Goal: Task Accomplishment & Management: Use online tool/utility

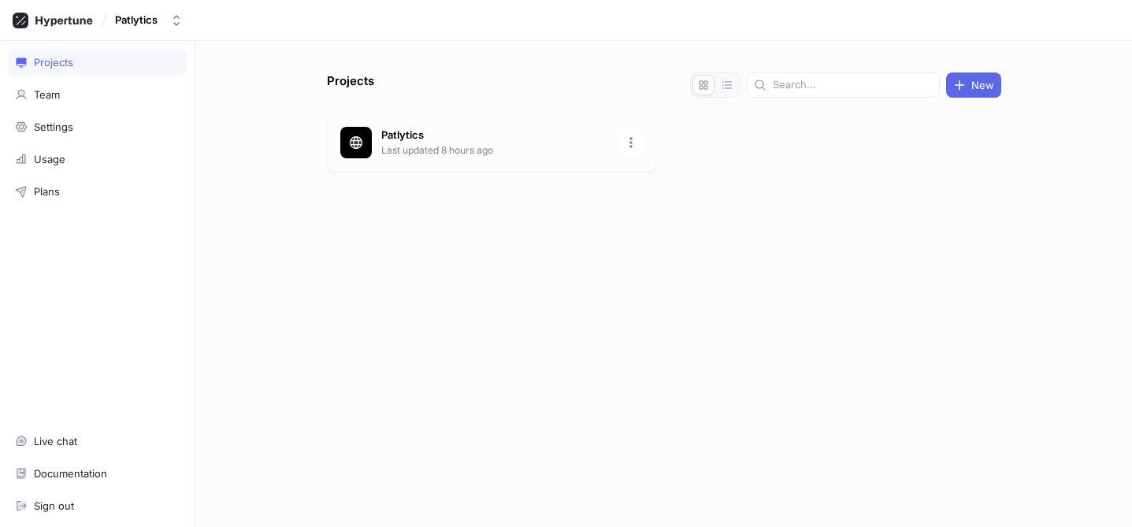
click at [407, 147] on p "Last updated 8 hours ago" at bounding box center [495, 150] width 228 height 14
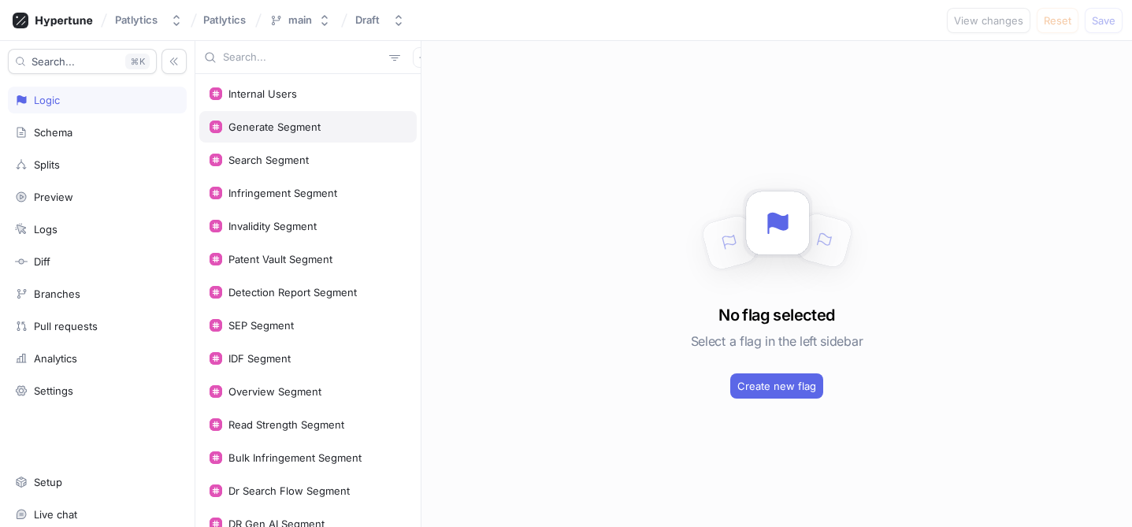
click at [281, 128] on div "Generate Segment" at bounding box center [274, 127] width 92 height 13
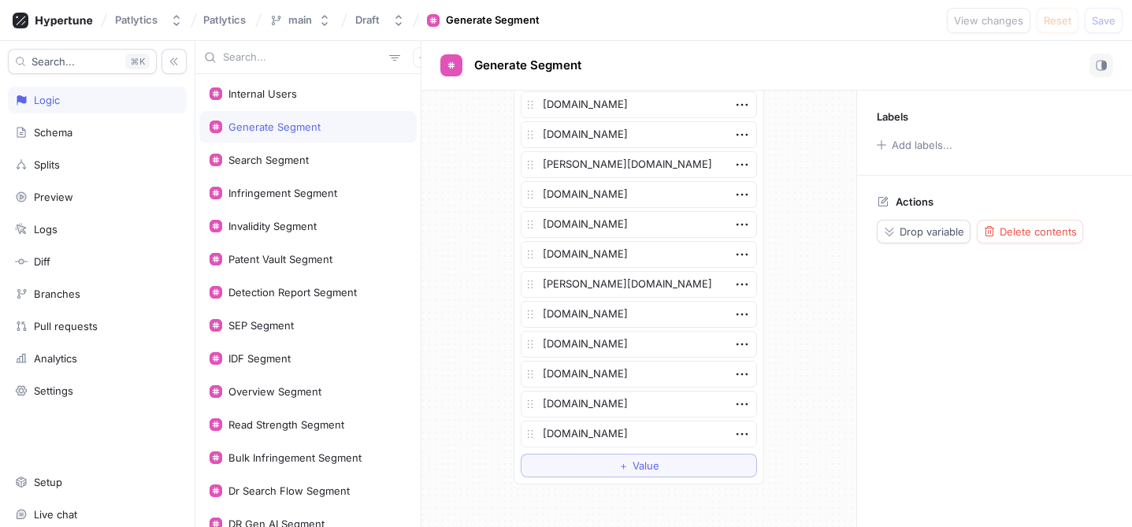
scroll to position [2297, 0]
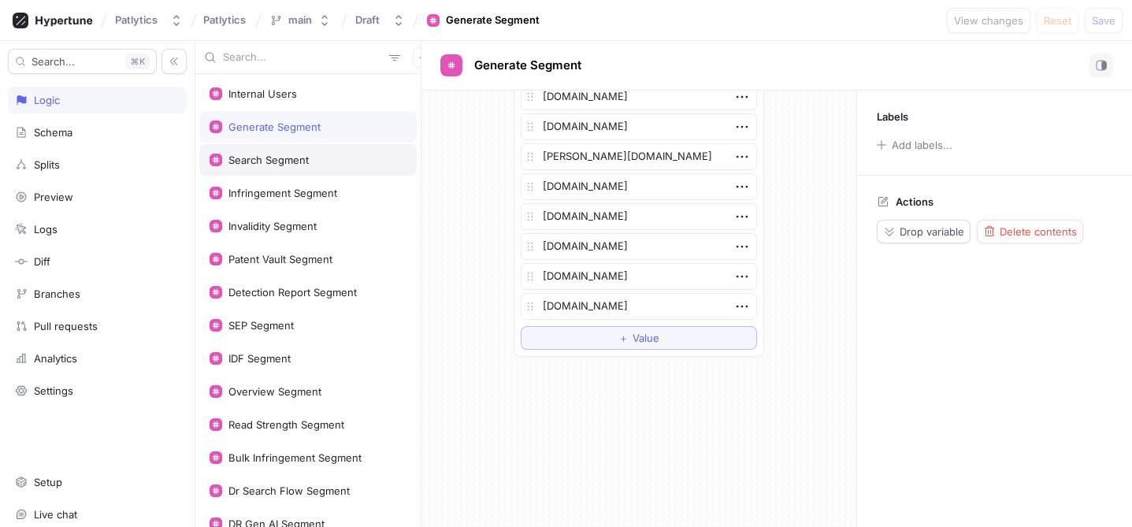
click at [299, 159] on div "Search Segment" at bounding box center [268, 160] width 80 height 13
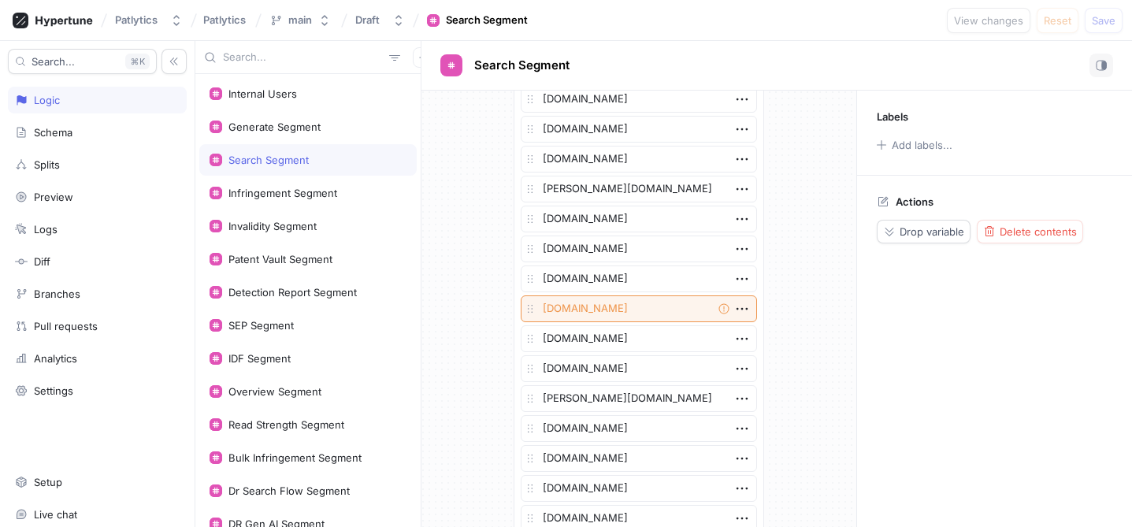
scroll to position [2472, 0]
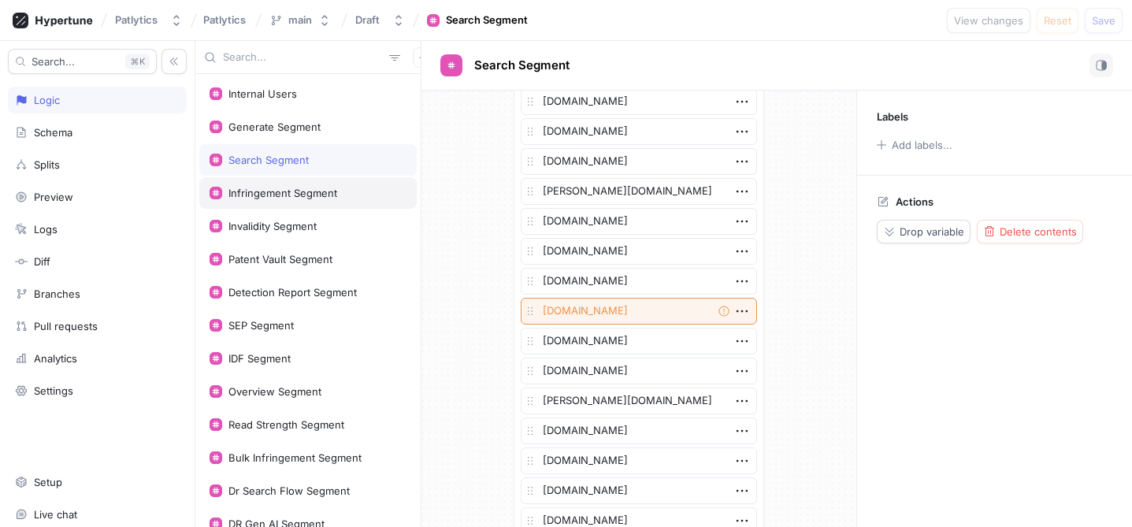
click at [324, 184] on div "Infringement Segment" at bounding box center [307, 193] width 217 height 32
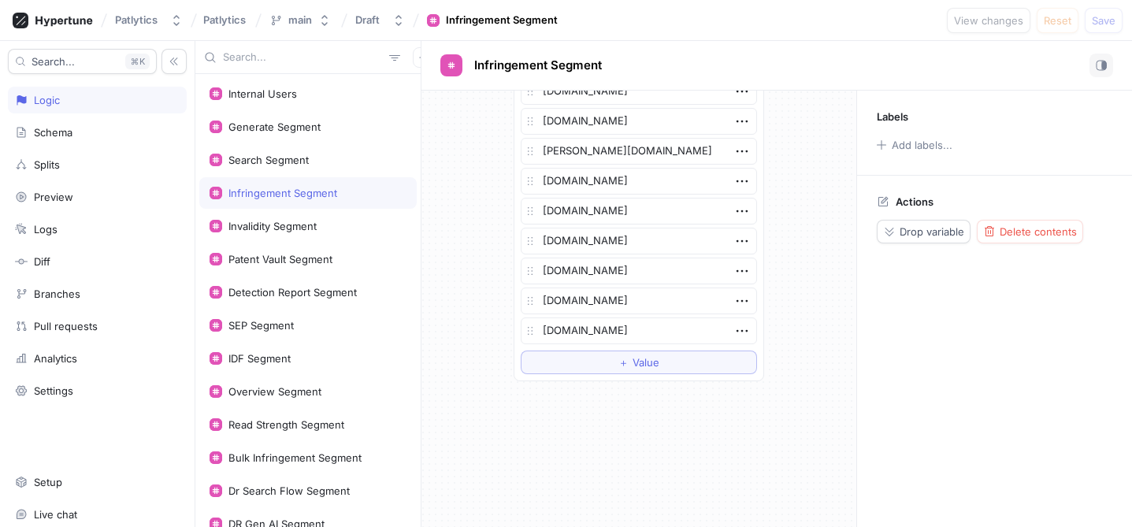
scroll to position [2626, 0]
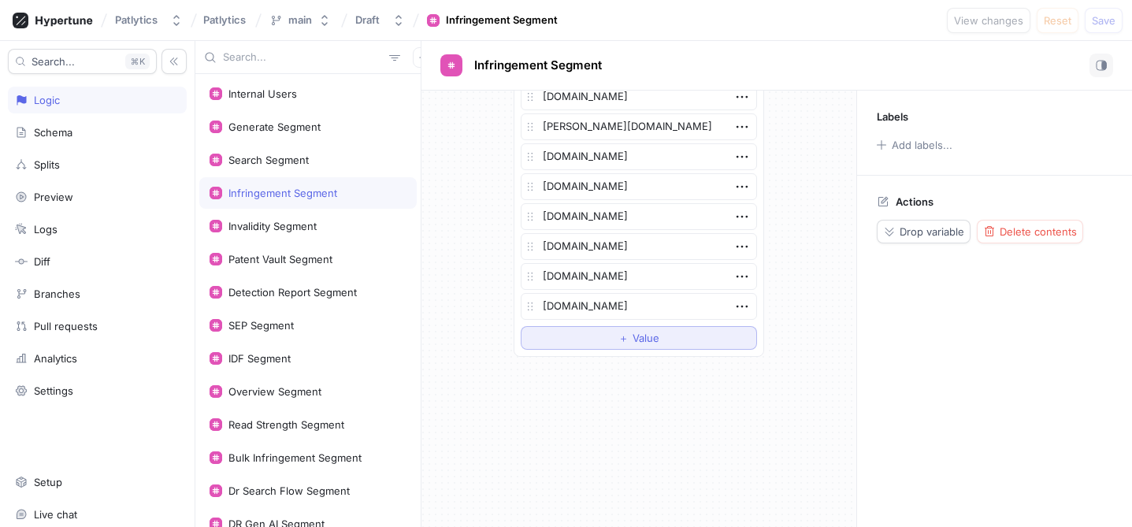
click at [605, 340] on button "＋ Value" at bounding box center [639, 338] width 236 height 24
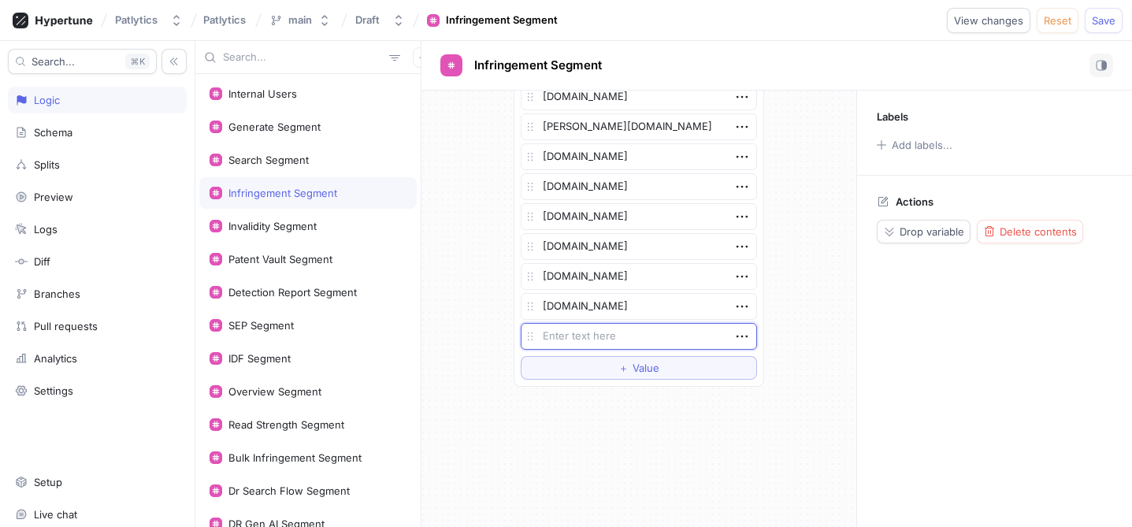
type textarea "x"
type textarea "m"
type textarea "x"
type textarea "ma"
type textarea "x"
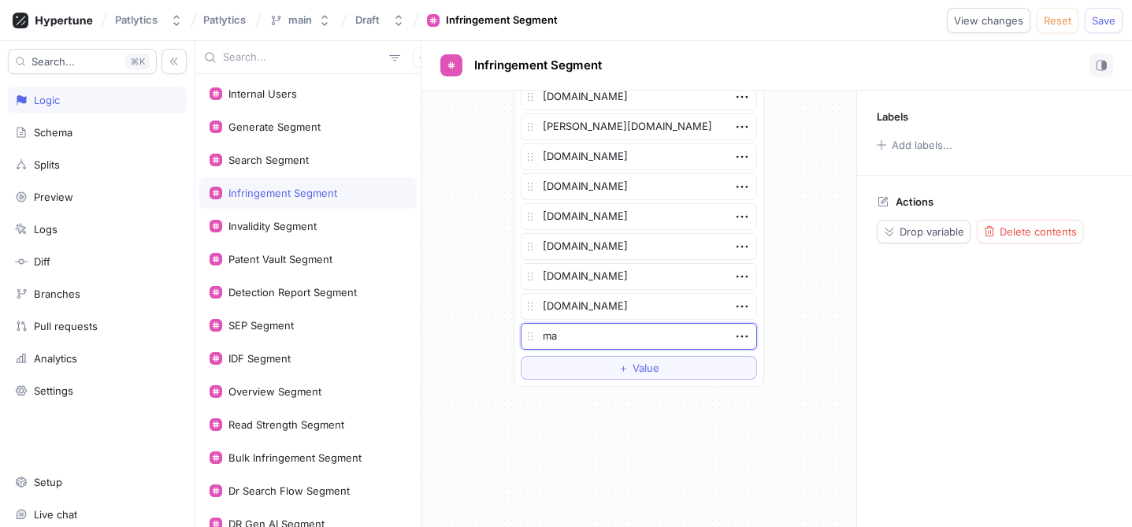
type textarea "mab"
type textarea "x"
type textarea "mabr"
type textarea "x"
type textarea "mabr."
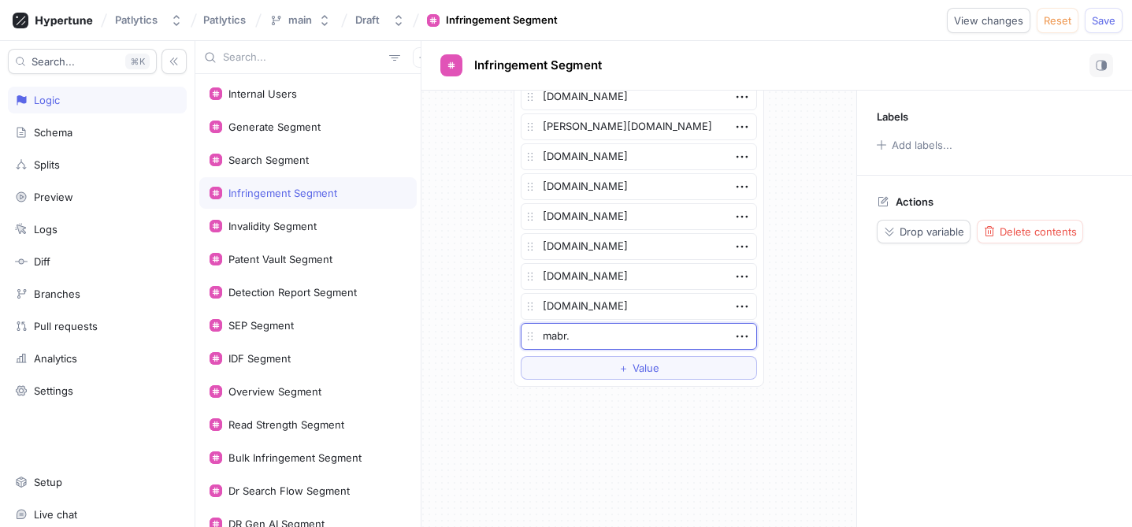
type textarea "x"
type textarea "mabr.c"
type textarea "x"
type textarea "[DOMAIN_NAME]"
type textarea "x"
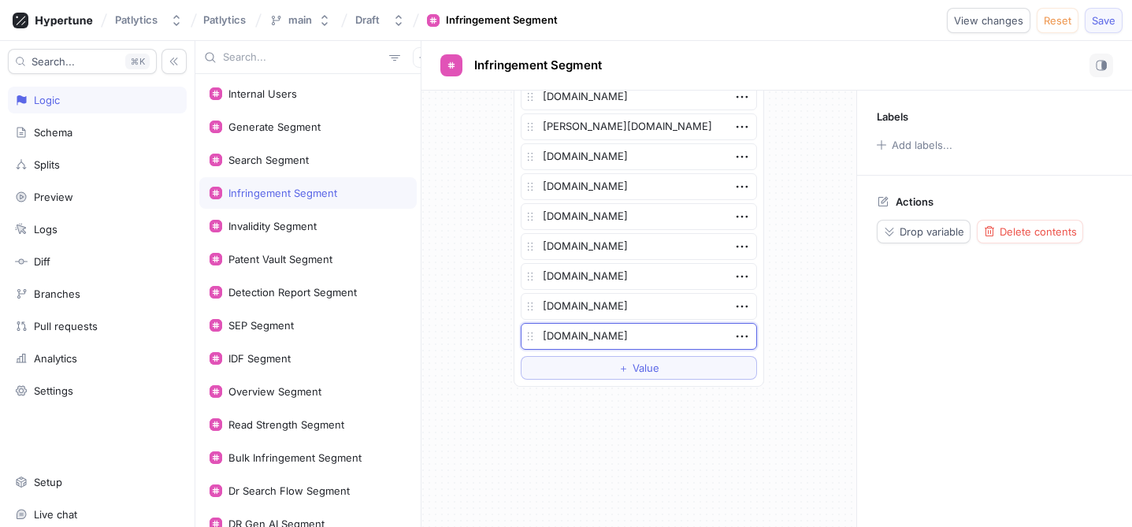
type textarea "[DOMAIN_NAME]"
click at [1115, 24] on span "Save" at bounding box center [1104, 20] width 24 height 9
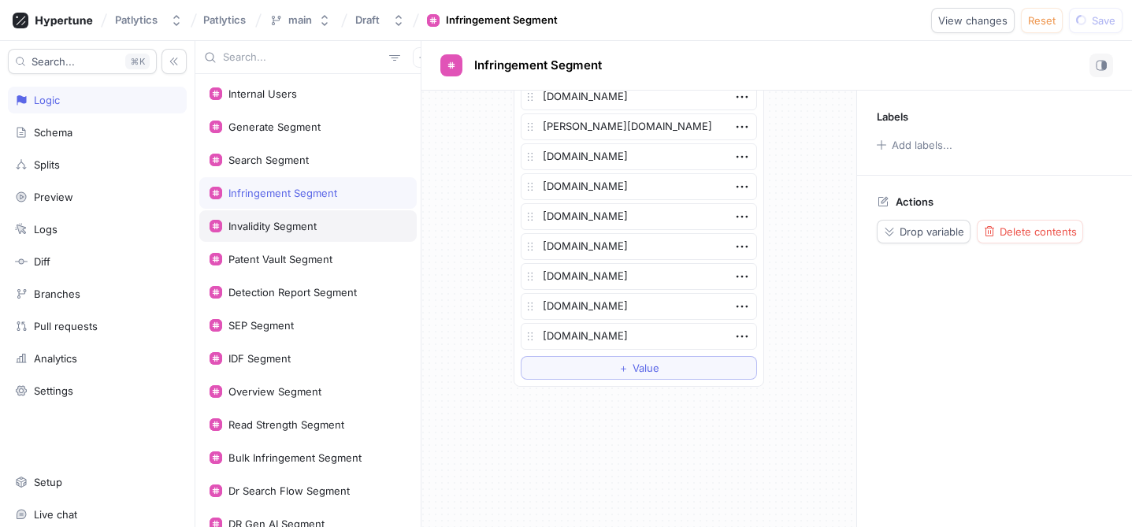
click at [280, 224] on div "Invalidity Segment" at bounding box center [272, 226] width 88 height 13
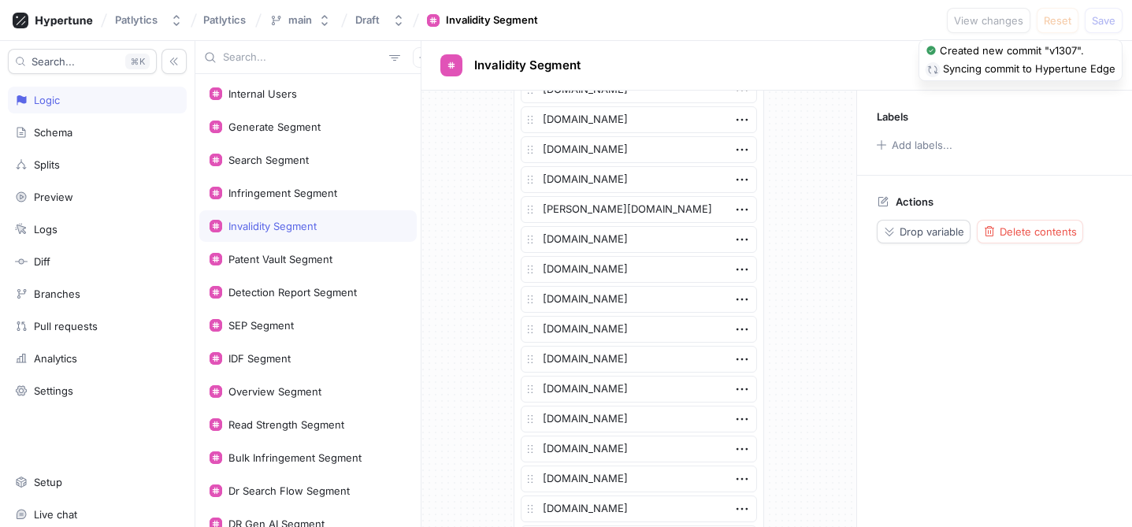
scroll to position [3165, 0]
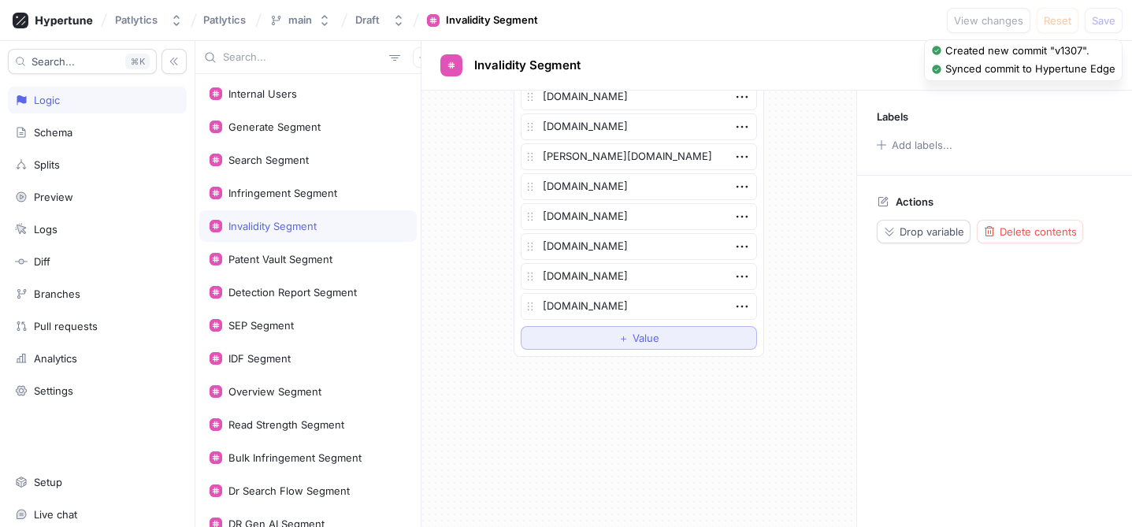
click at [637, 344] on button "＋ Value" at bounding box center [639, 338] width 236 height 24
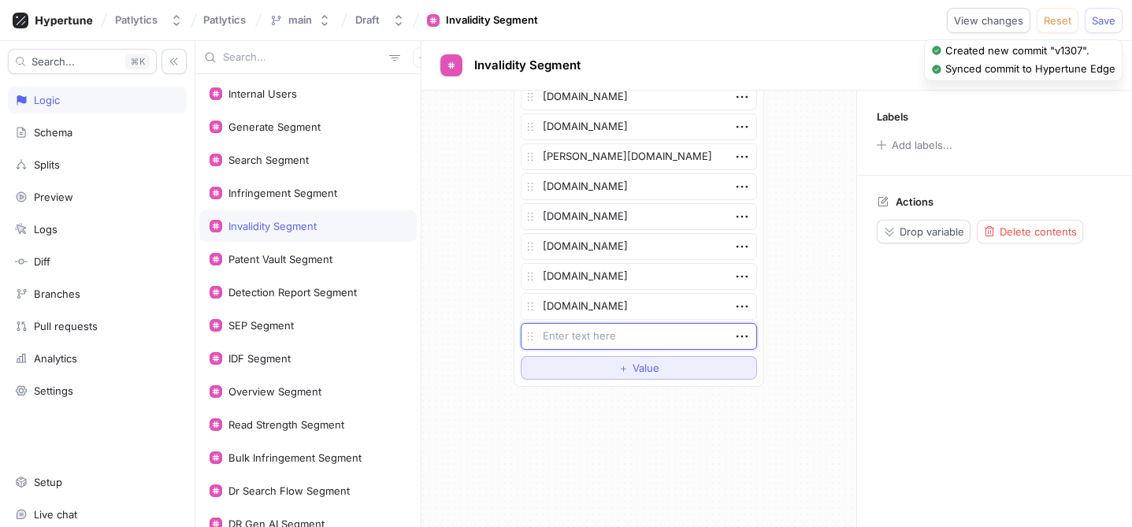
type textarea "x"
type textarea "m"
type textarea "x"
type textarea "ma"
type textarea "x"
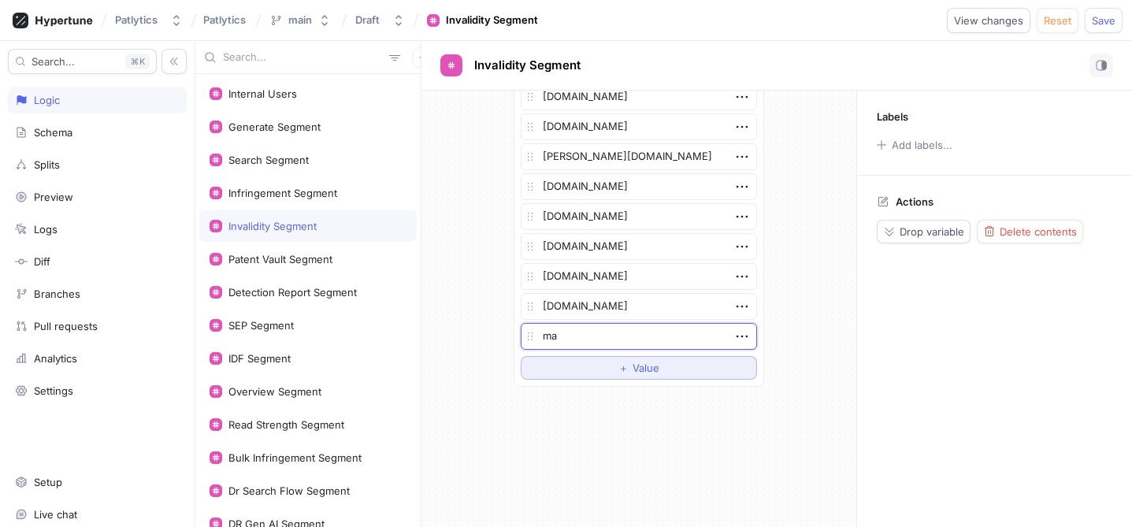
type textarea "mab"
type textarea "x"
type textarea "mabr"
type textarea "x"
type textarea "mabr."
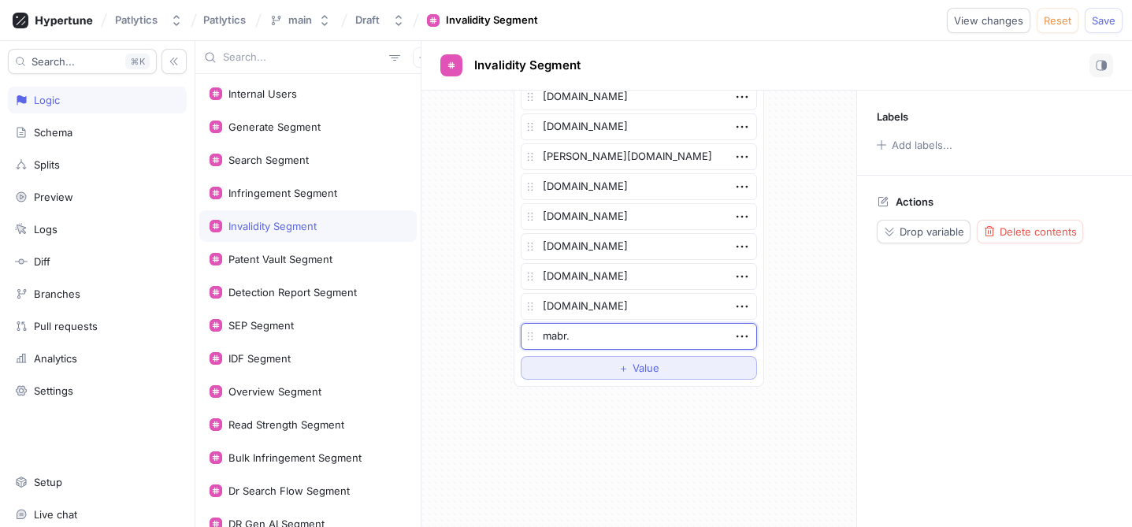
type textarea "x"
type textarea "mabr.c"
type textarea "x"
type textarea "[DOMAIN_NAME]"
type textarea "x"
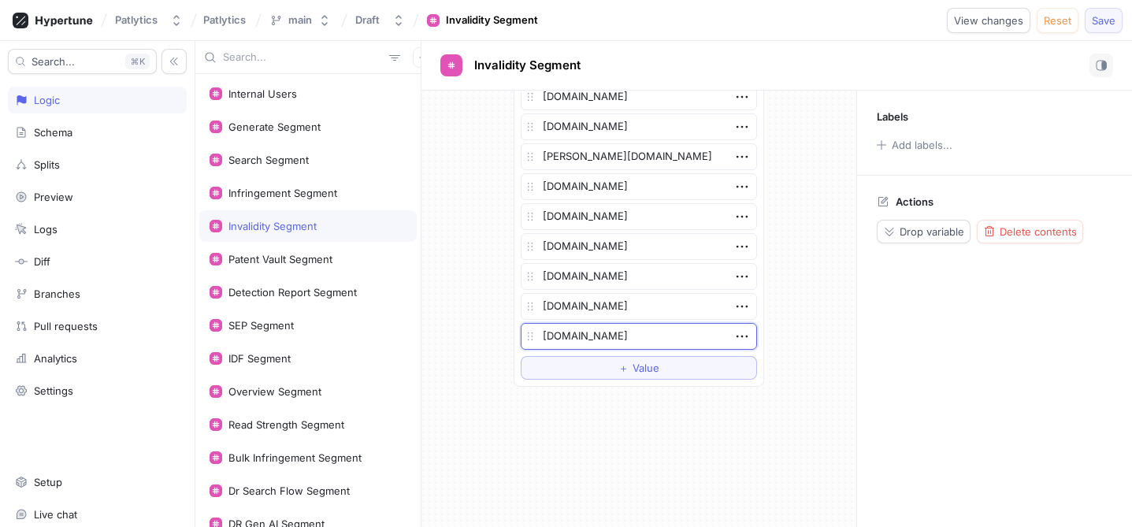
type textarea "[DOMAIN_NAME]"
click at [1100, 25] on span "Save" at bounding box center [1104, 20] width 24 height 9
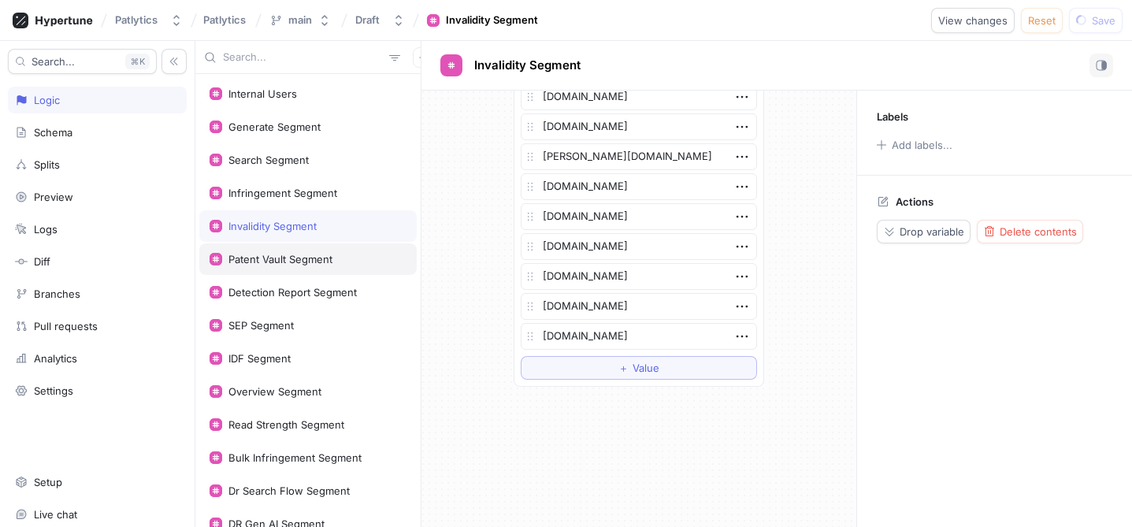
click at [318, 258] on div "Patent Vault Segment" at bounding box center [280, 259] width 104 height 13
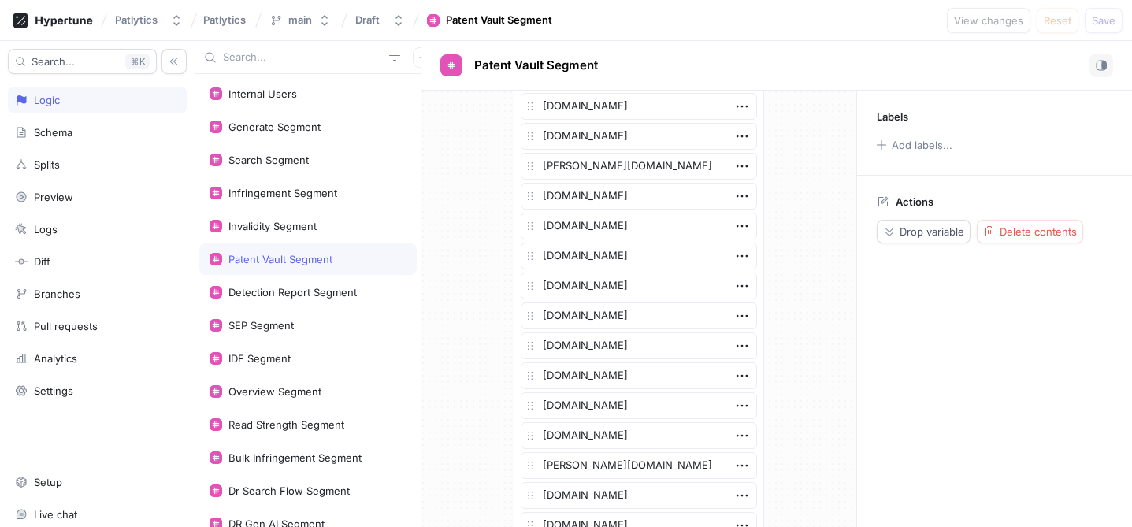
scroll to position [3075, 0]
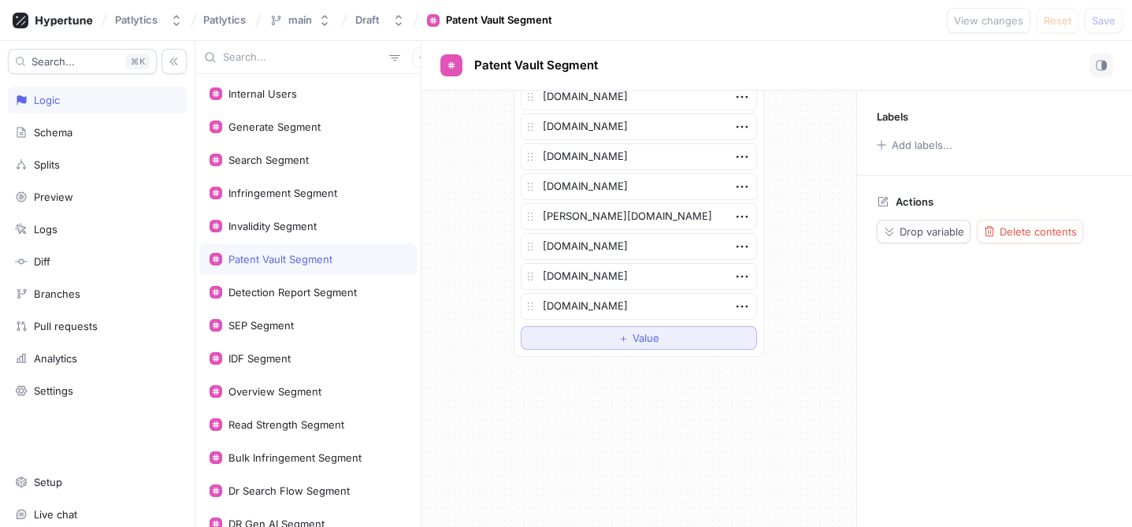
click at [581, 341] on button "＋ Value" at bounding box center [639, 338] width 236 height 24
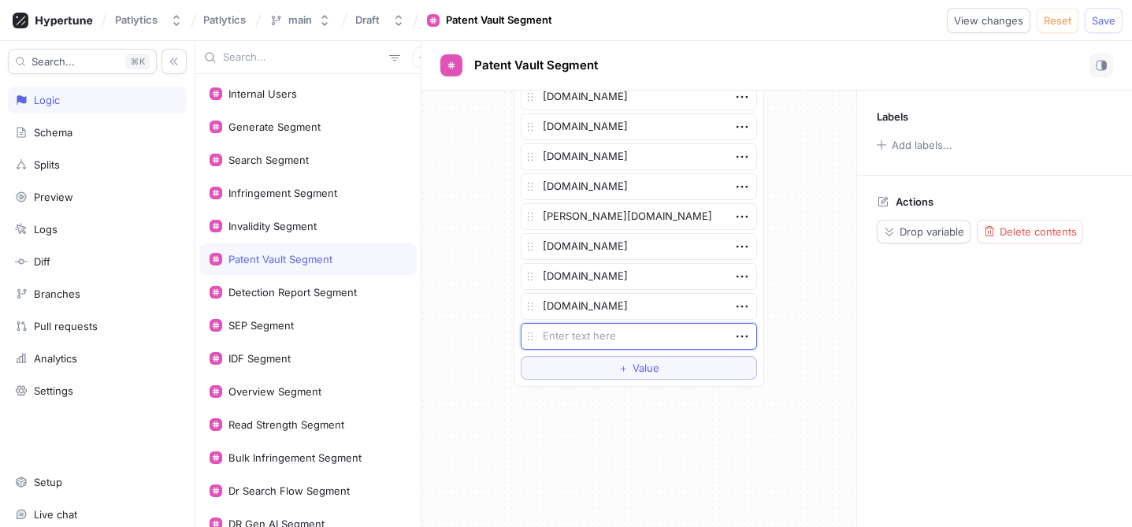
type textarea "x"
type textarea "m"
type textarea "x"
type textarea "ma"
type textarea "x"
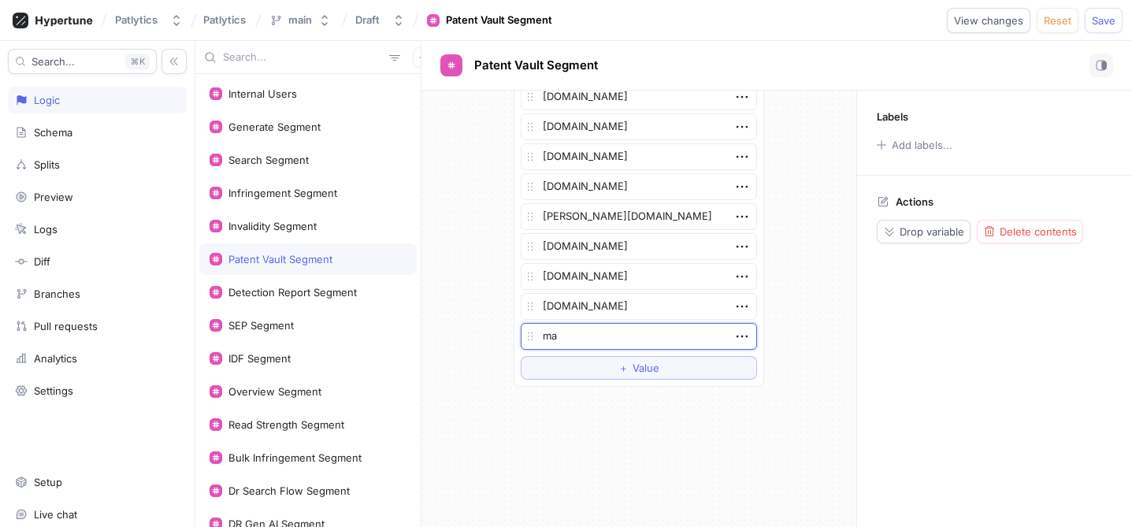
type textarea "mab"
type textarea "x"
type textarea "mabr"
type textarea "x"
type textarea "mabr."
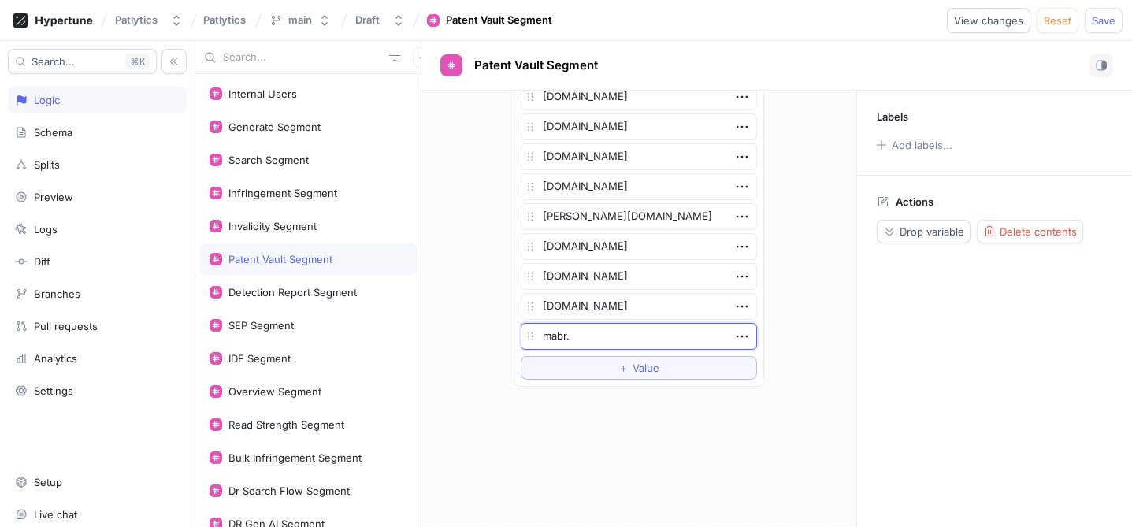
type textarea "x"
type textarea "mabr.c"
type textarea "x"
type textarea "[DOMAIN_NAME]"
type textarea "x"
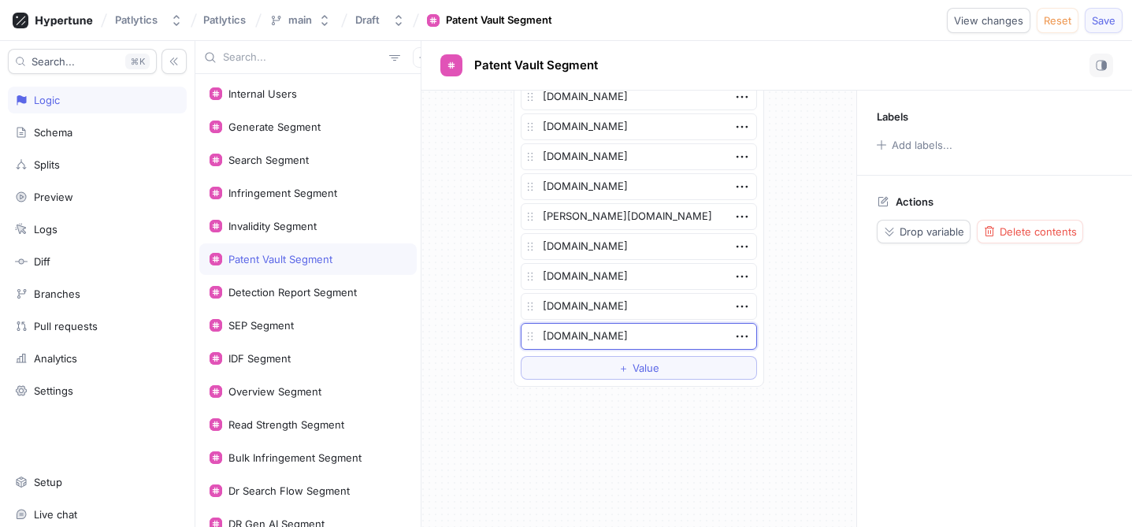
type textarea "[DOMAIN_NAME]"
click at [1094, 24] on span "Save" at bounding box center [1104, 20] width 24 height 9
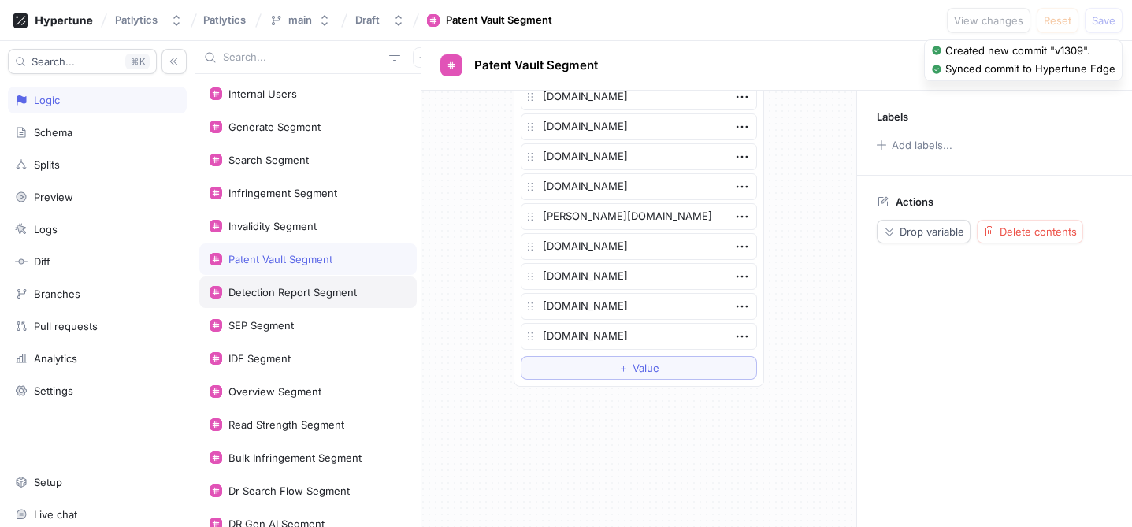
click at [302, 295] on div "Detection Report Segment" at bounding box center [292, 292] width 128 height 13
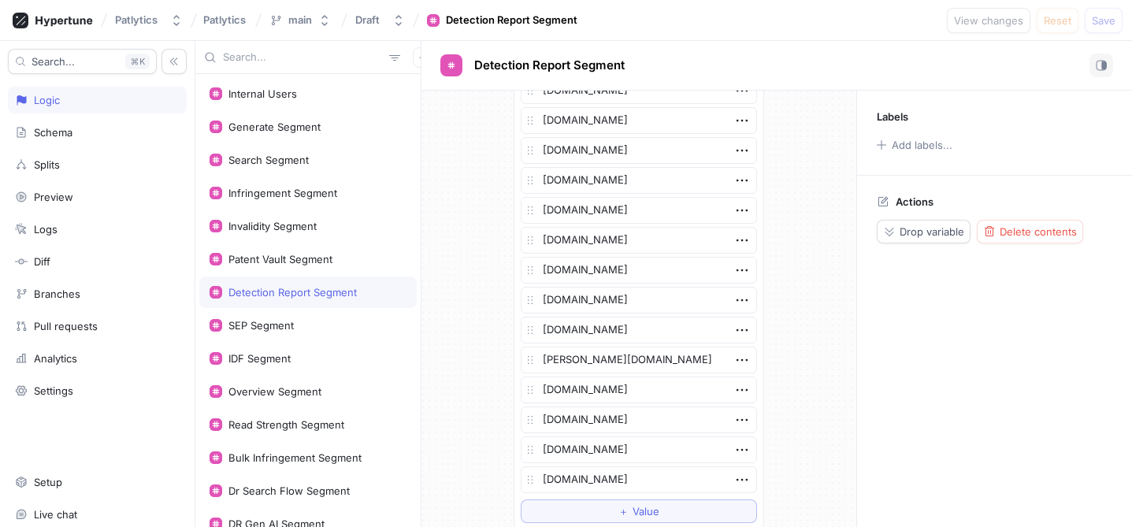
scroll to position [3255, 0]
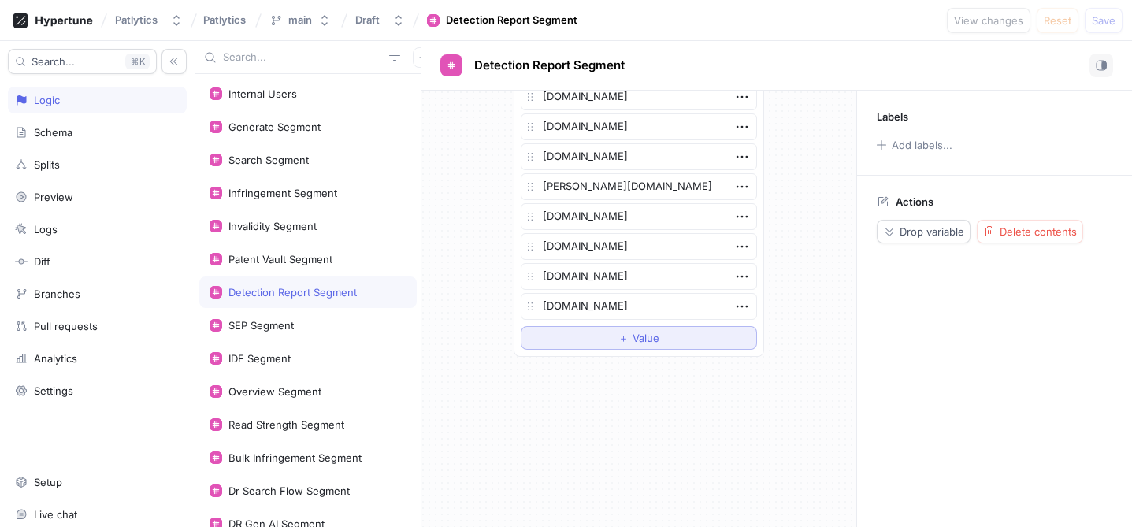
click at [607, 333] on button "＋ Value" at bounding box center [639, 338] width 236 height 24
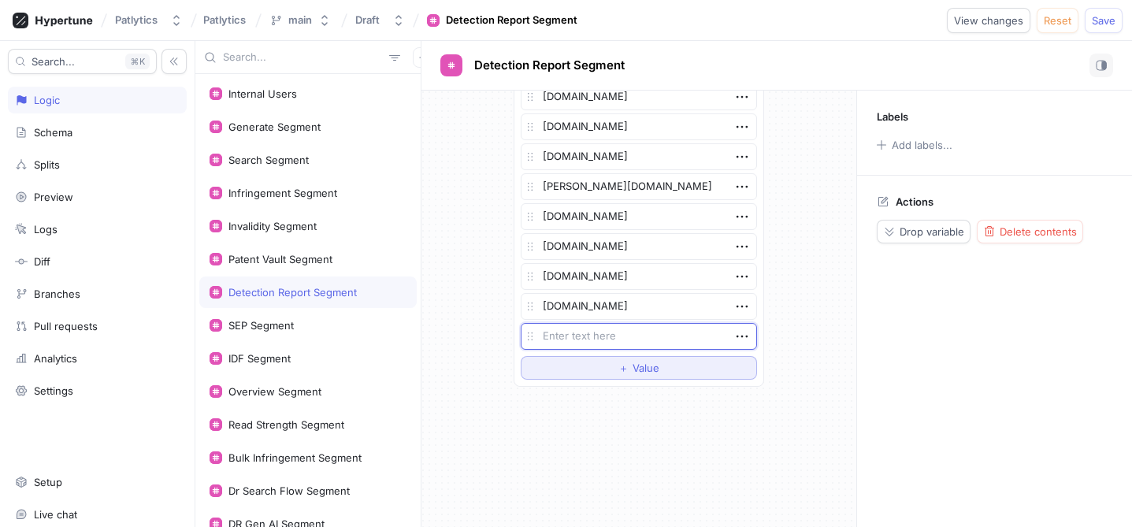
type textarea "x"
type textarea "m"
type textarea "x"
type textarea "mab"
type textarea "x"
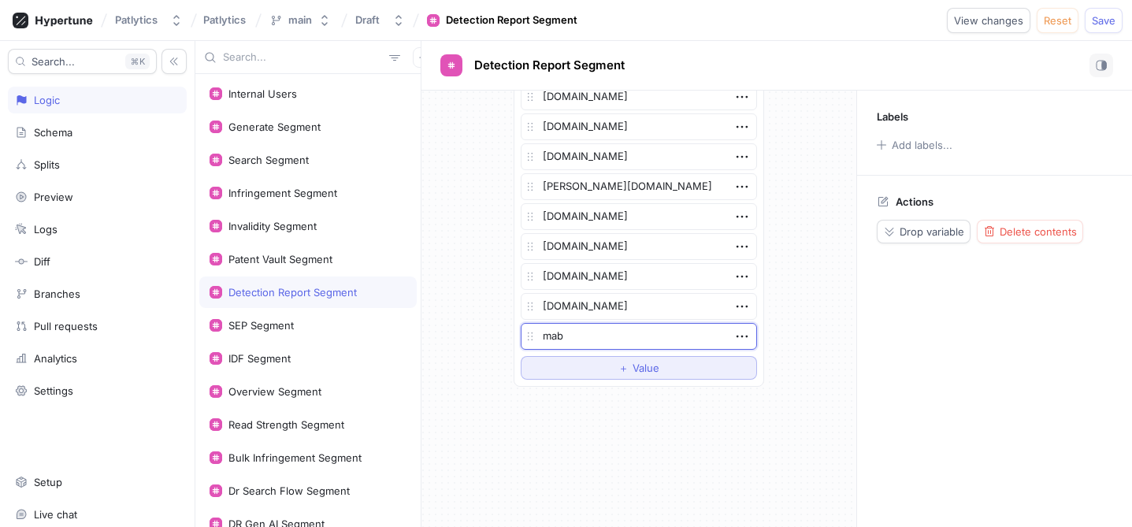
type textarea "mabr"
type textarea "x"
type textarea "mabr."
type textarea "x"
type textarea "mabr.c"
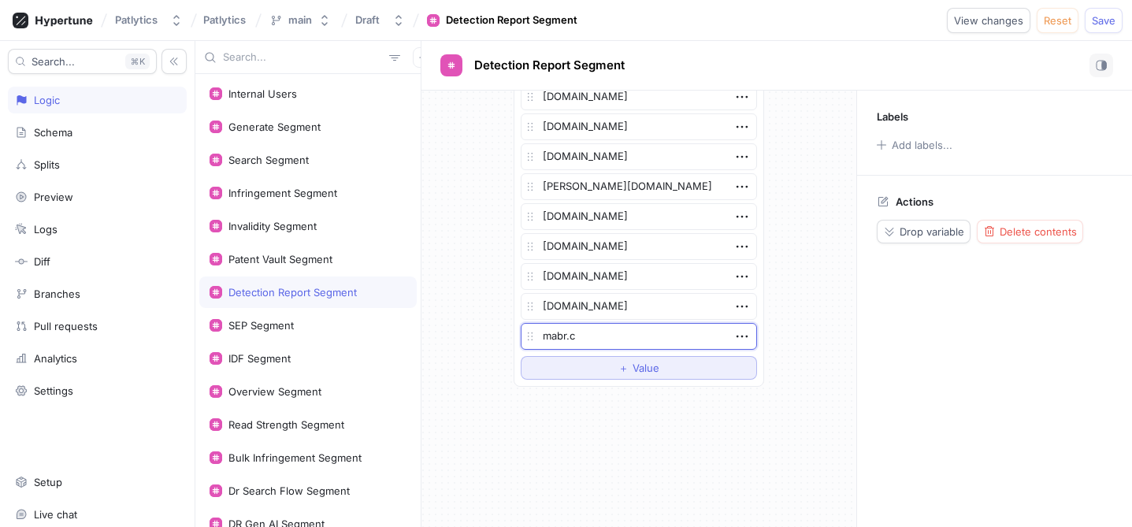
type textarea "x"
type textarea "[DOMAIN_NAME]"
type textarea "x"
type textarea "[DOMAIN_NAME]"
click at [1106, 19] on span "Save" at bounding box center [1104, 20] width 24 height 9
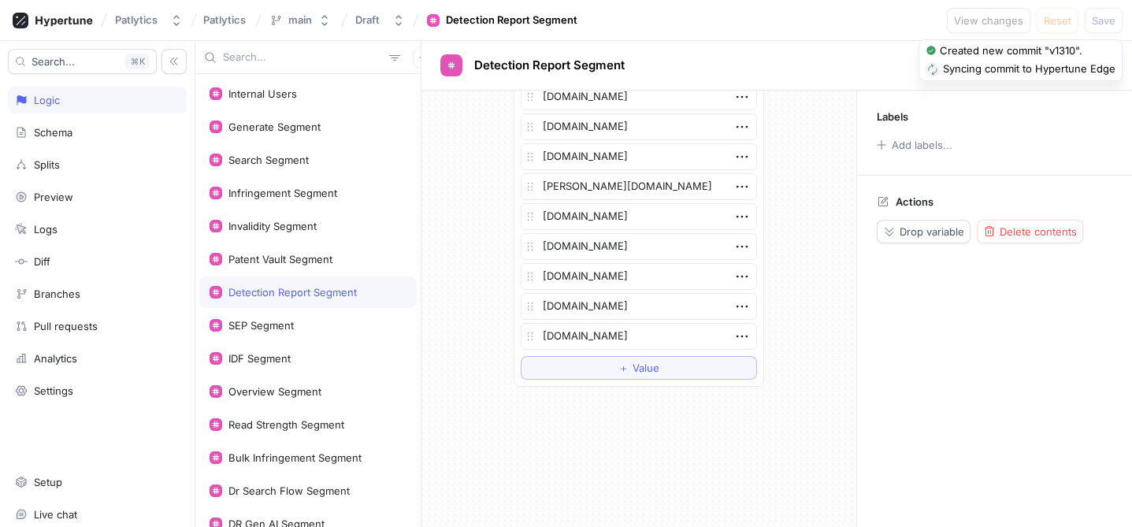
scroll to position [3285, 0]
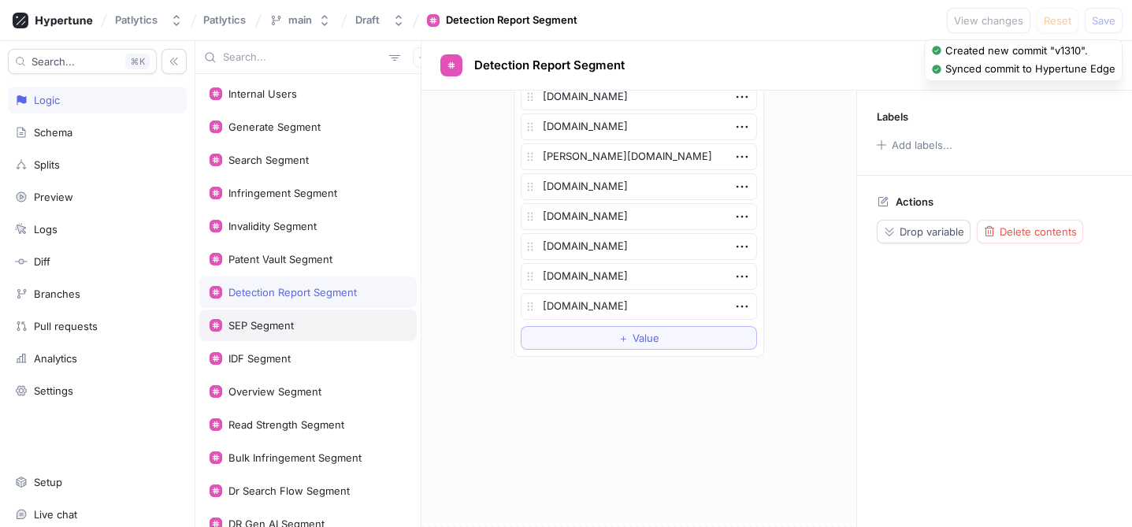
click at [294, 329] on div "SEP Segment" at bounding box center [308, 325] width 197 height 13
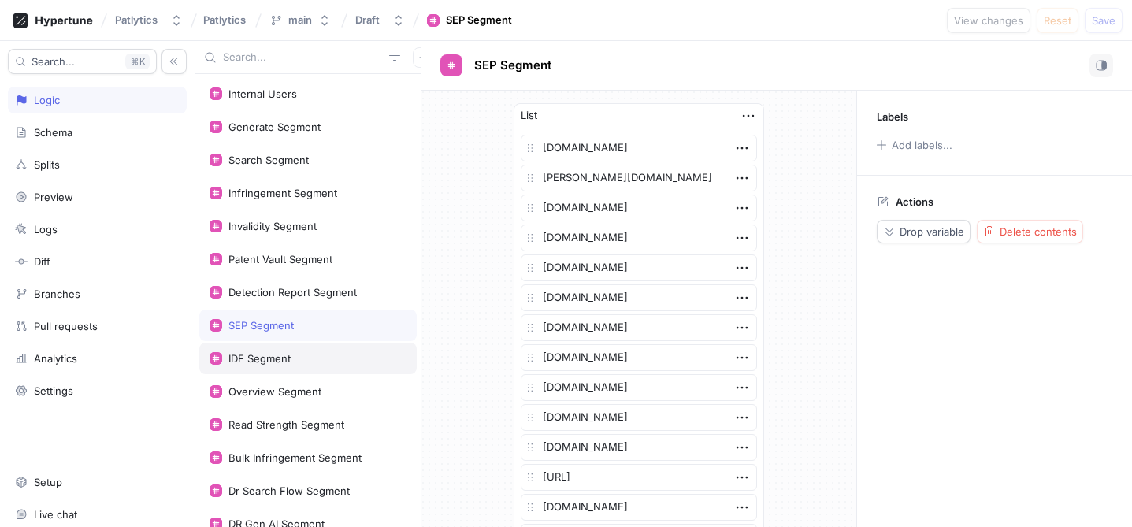
click at [291, 358] on div "IDF Segment" at bounding box center [308, 358] width 197 height 13
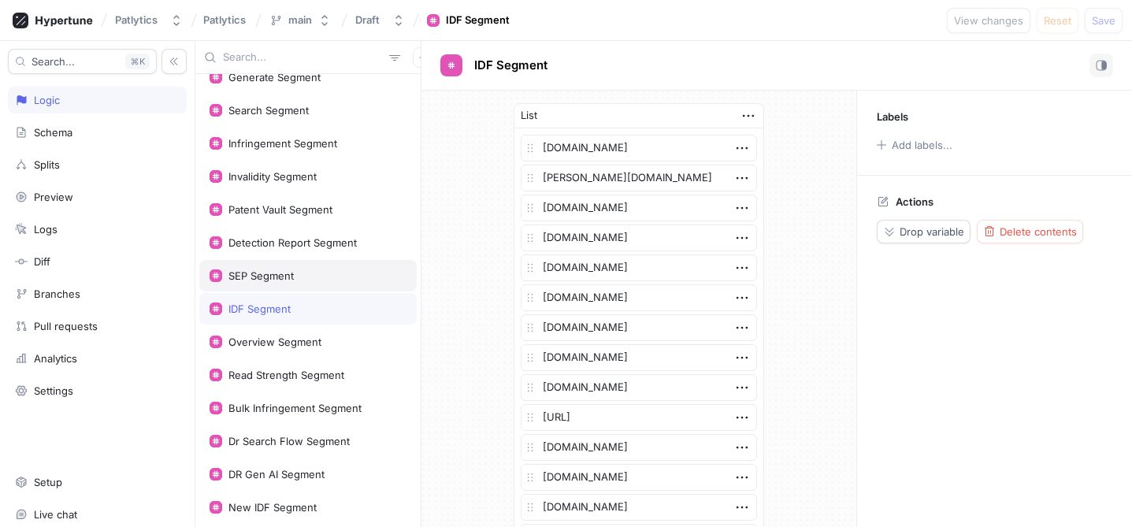
scroll to position [69, 0]
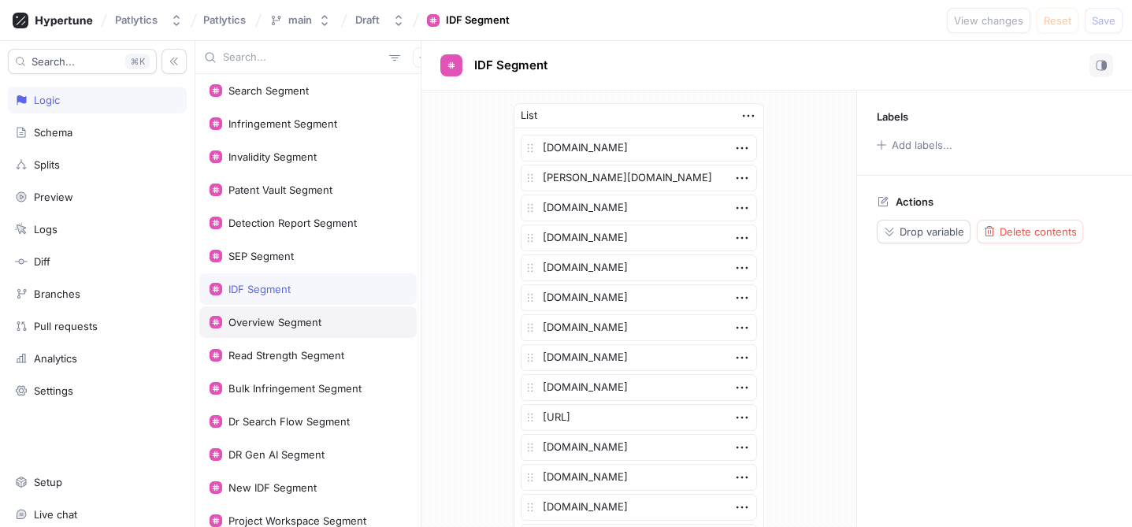
click at [296, 329] on div "Overview Segment" at bounding box center [307, 323] width 217 height 32
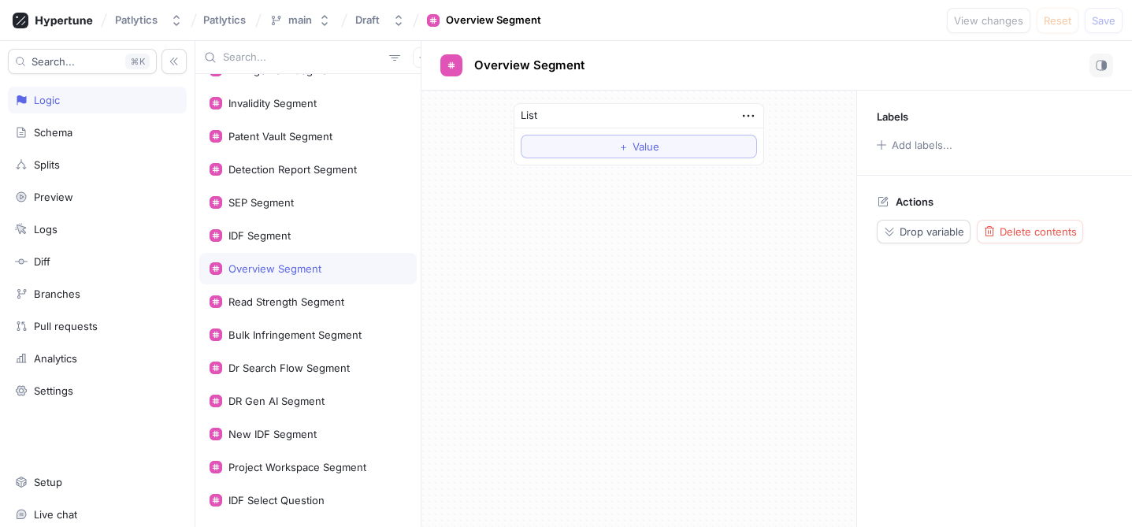
scroll to position [124, 0]
click at [298, 308] on div "Read Strength Segment" at bounding box center [307, 300] width 217 height 32
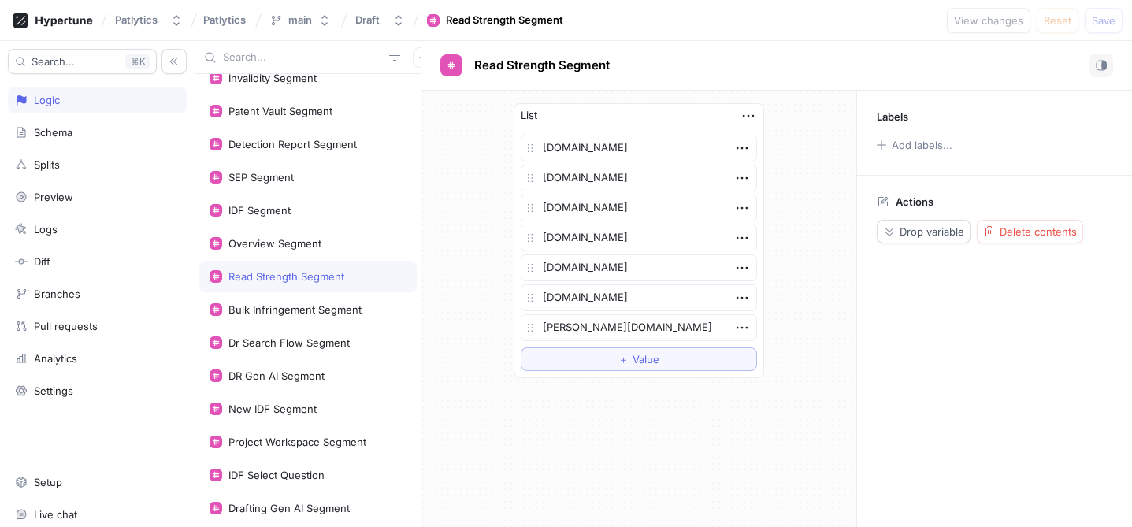
scroll to position [151, 0]
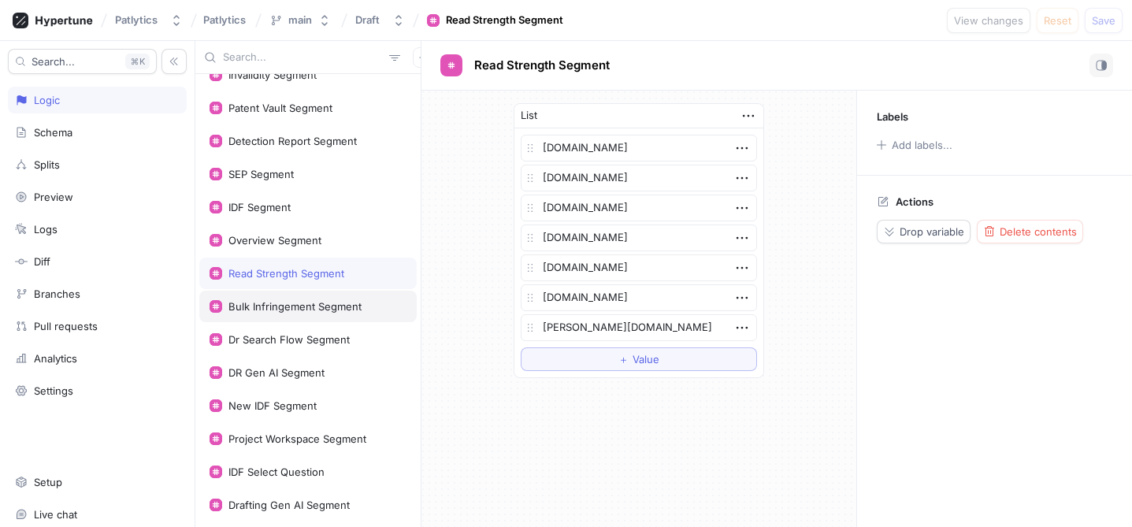
click at [298, 310] on div "Bulk Infringement Segment" at bounding box center [294, 306] width 133 height 13
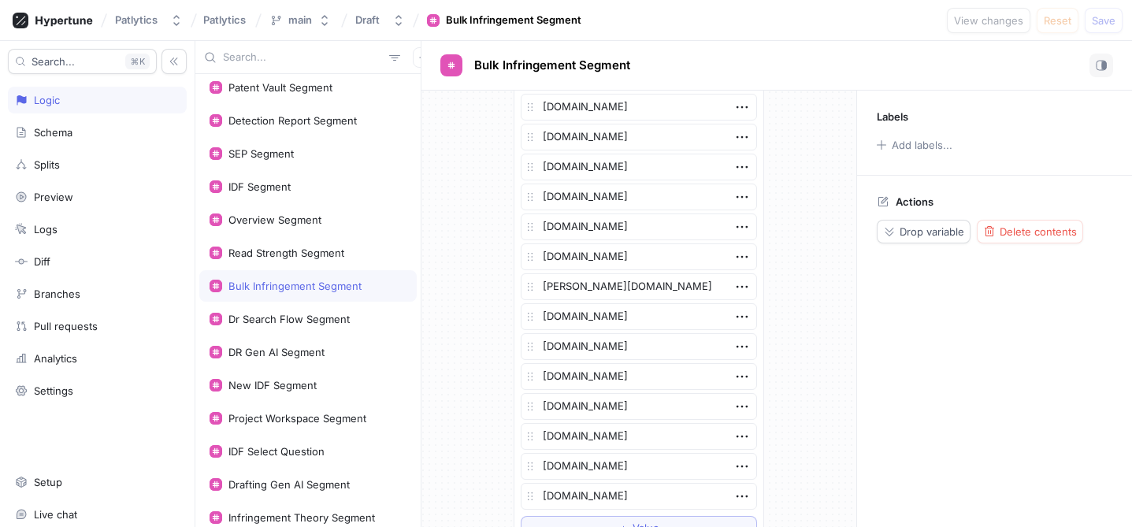
scroll to position [1578, 0]
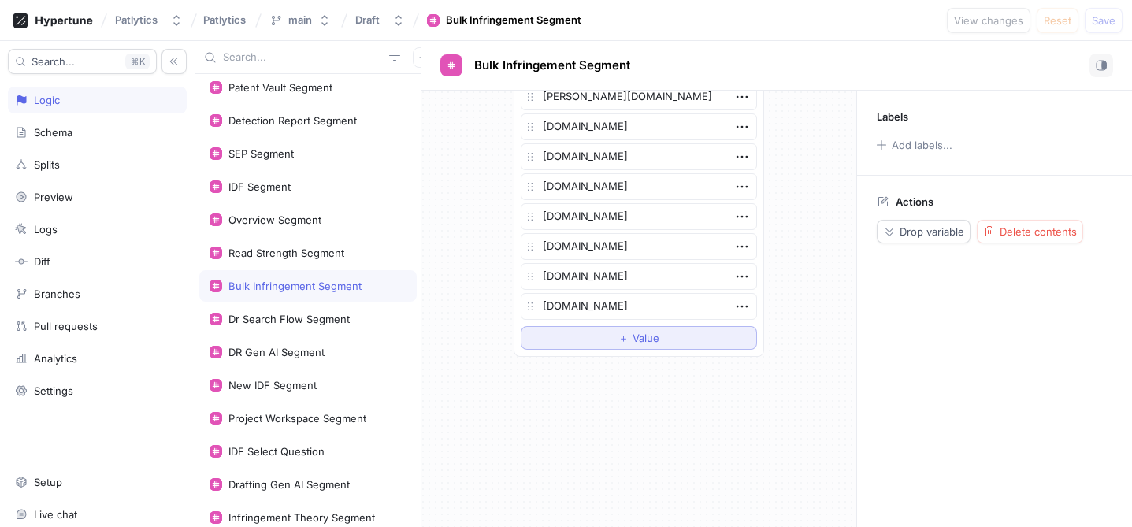
click at [615, 344] on button "＋ Value" at bounding box center [639, 338] width 236 height 24
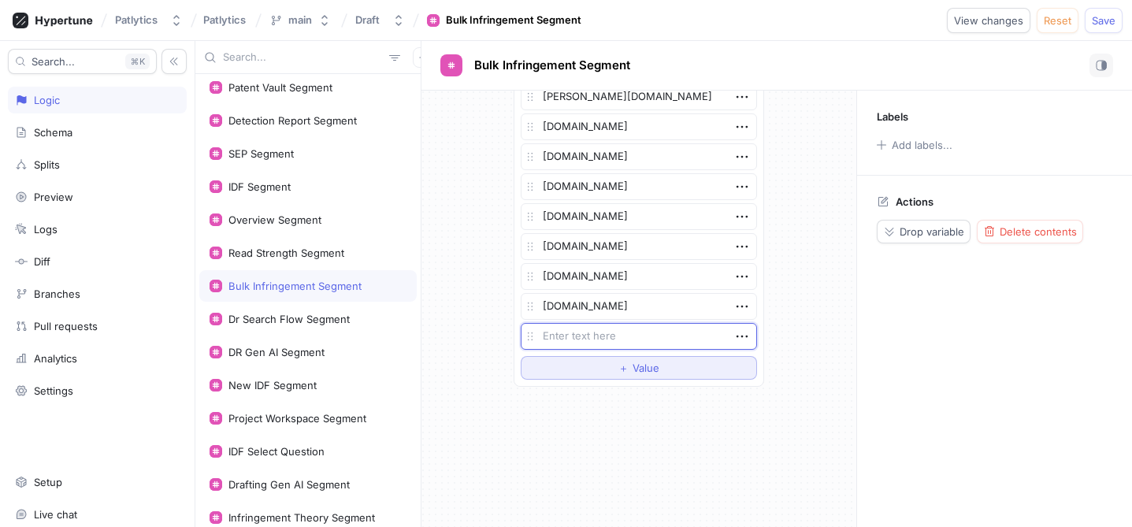
type textarea "x"
type textarea "ma"
type textarea "x"
type textarea "mab"
type textarea "x"
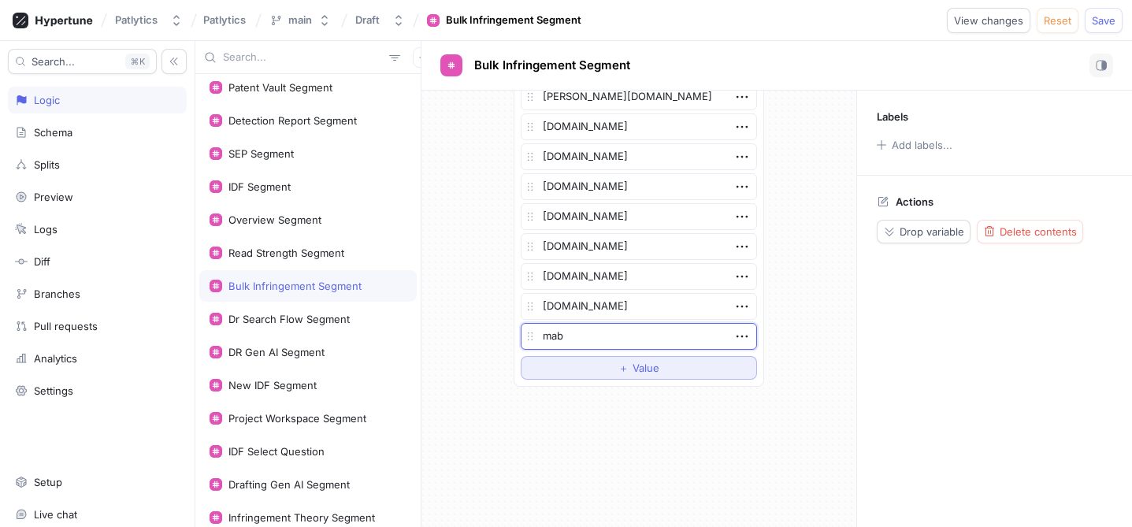
type textarea "mabr"
type textarea "x"
type textarea "mabr."
type textarea "x"
type textarea "mabr.c"
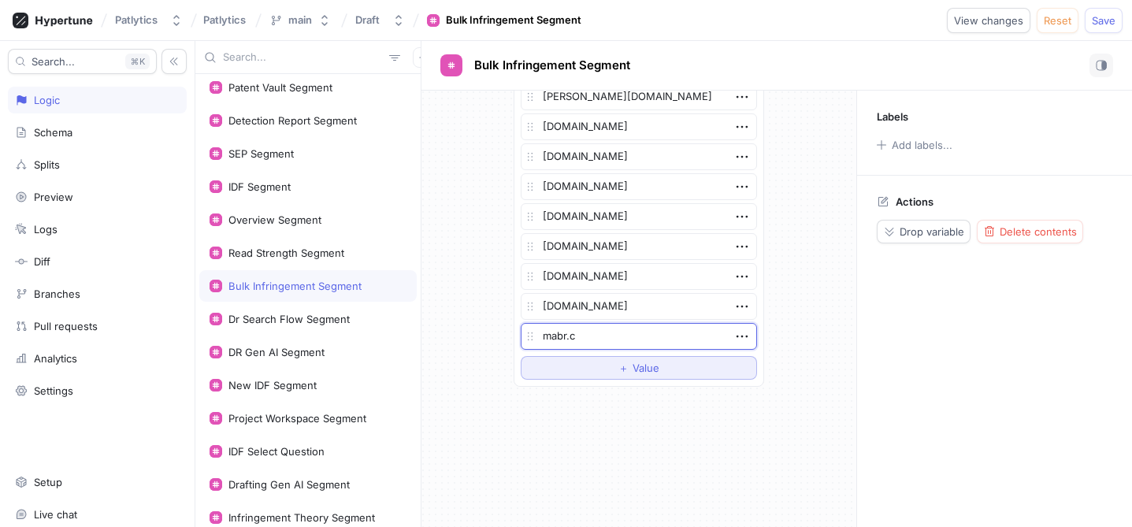
type textarea "x"
type textarea "[DOMAIN_NAME]"
type textarea "x"
type textarea "[DOMAIN_NAME]"
click at [1100, 29] on button "Save" at bounding box center [1104, 20] width 38 height 25
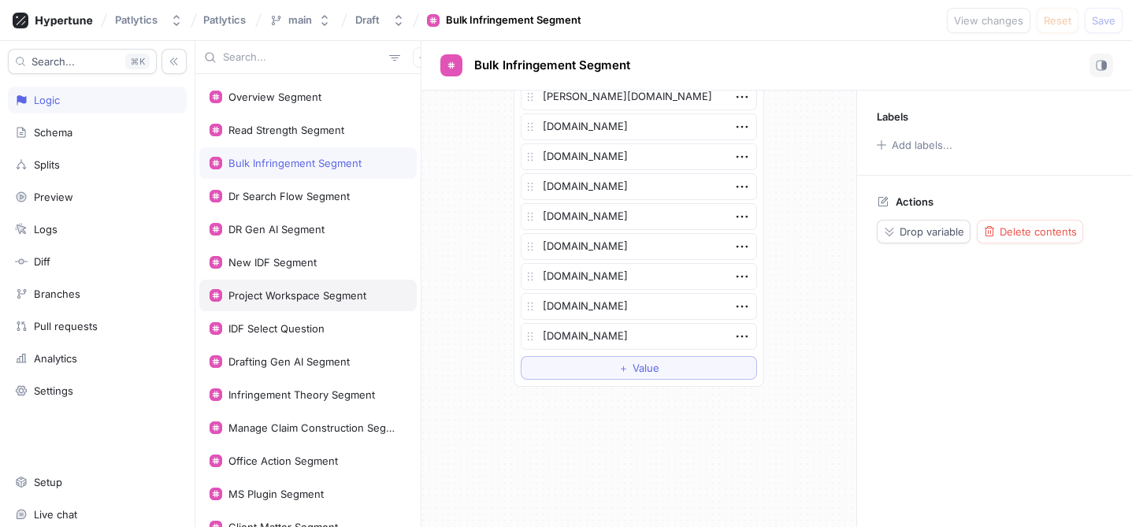
scroll to position [317, 0]
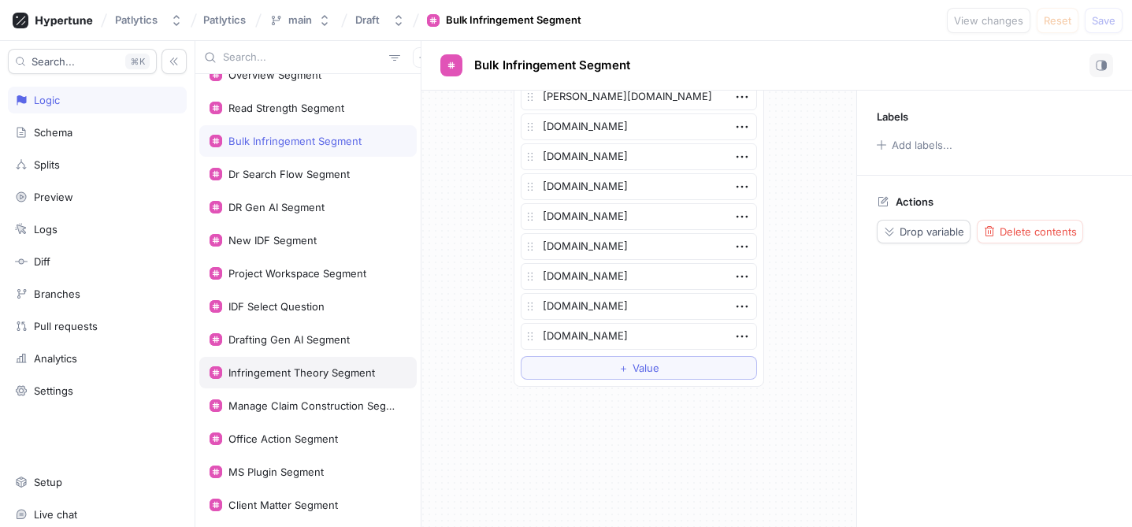
click at [314, 368] on div "Infringement Theory Segment" at bounding box center [301, 372] width 147 height 13
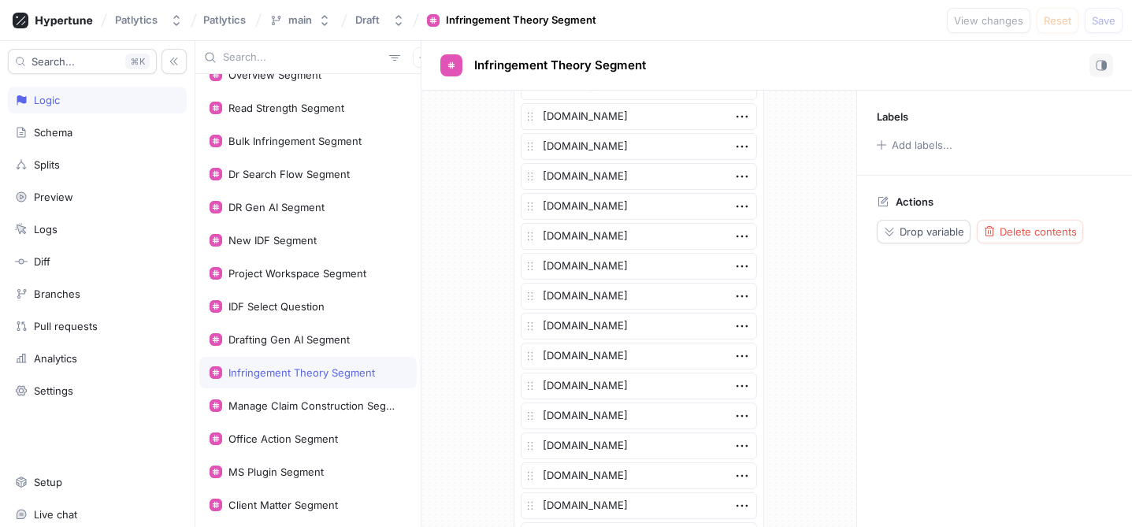
scroll to position [800, 0]
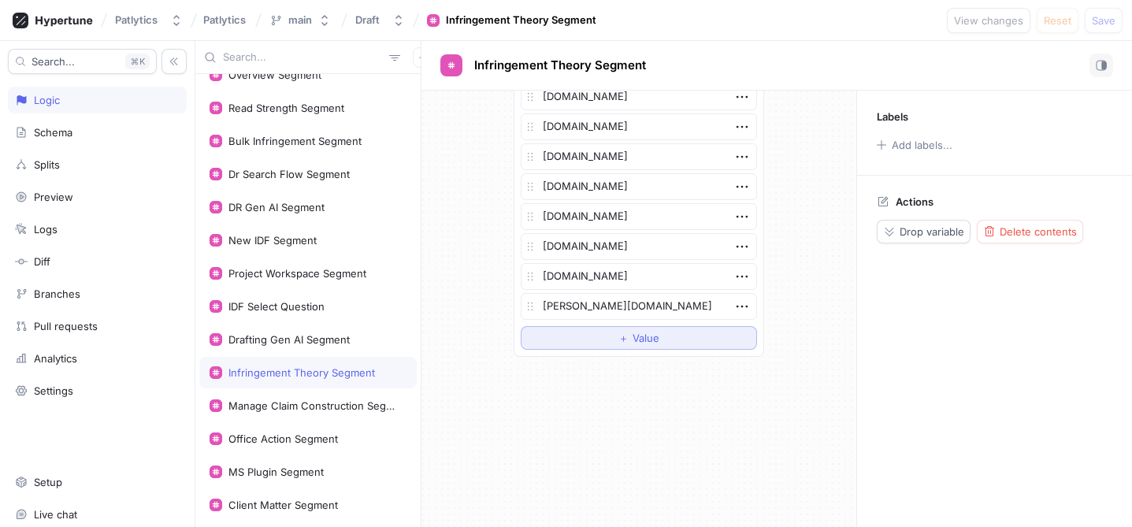
click at [586, 336] on button "＋ Value" at bounding box center [639, 338] width 236 height 24
type textarea "x"
type textarea "m"
type textarea "x"
type textarea "ma"
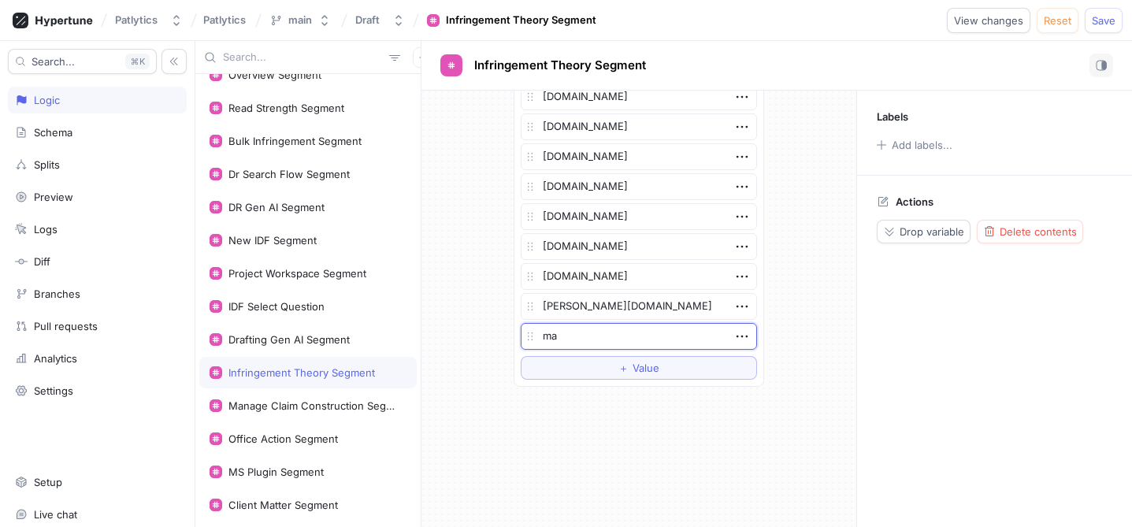
type textarea "x"
type textarea "mab"
type textarea "x"
type textarea "mabr"
type textarea "x"
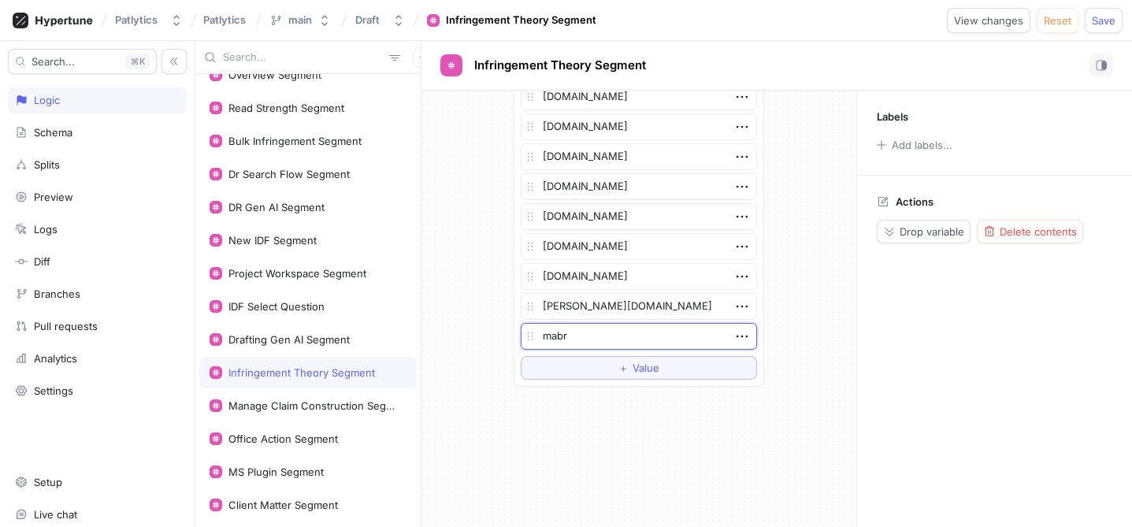
type textarea "mabr."
type textarea "x"
type textarea "mabr.c"
type textarea "x"
type textarea "[DOMAIN_NAME]"
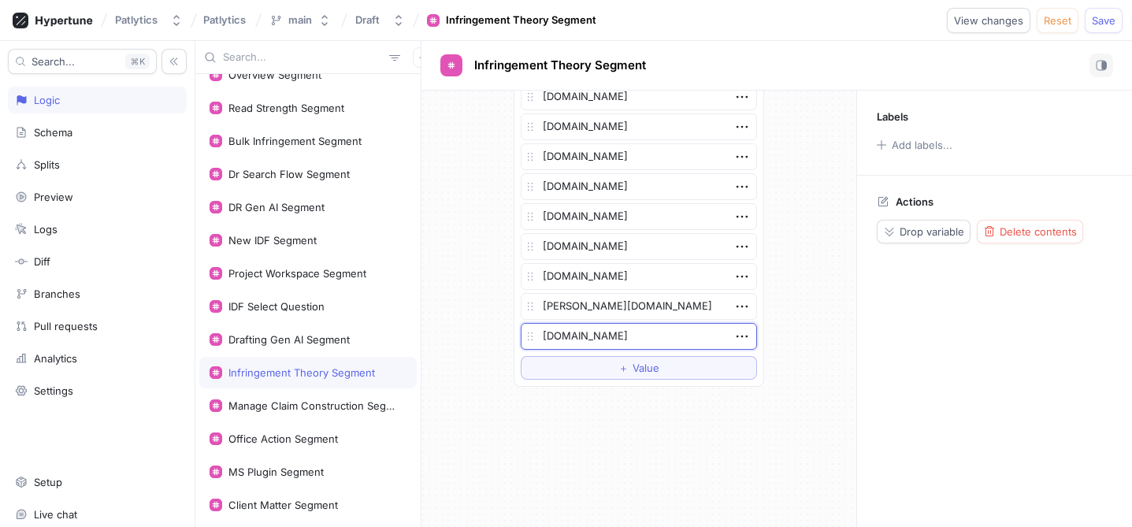
type textarea "x"
type textarea "[DOMAIN_NAME]"
click at [1114, 27] on button "Save" at bounding box center [1104, 20] width 38 height 25
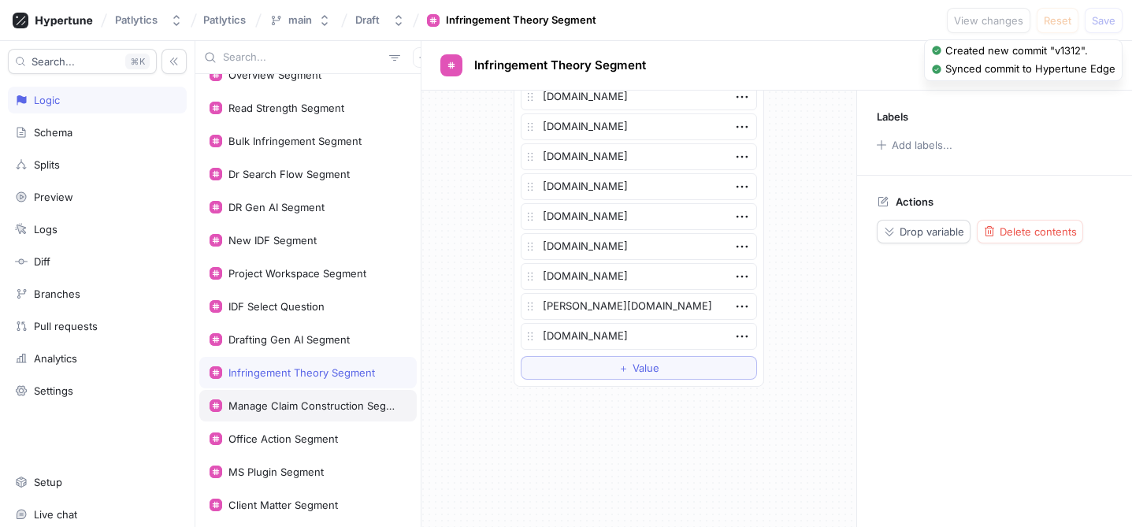
click at [329, 401] on div "Manage Claim Construction Segment" at bounding box center [314, 405] width 172 height 13
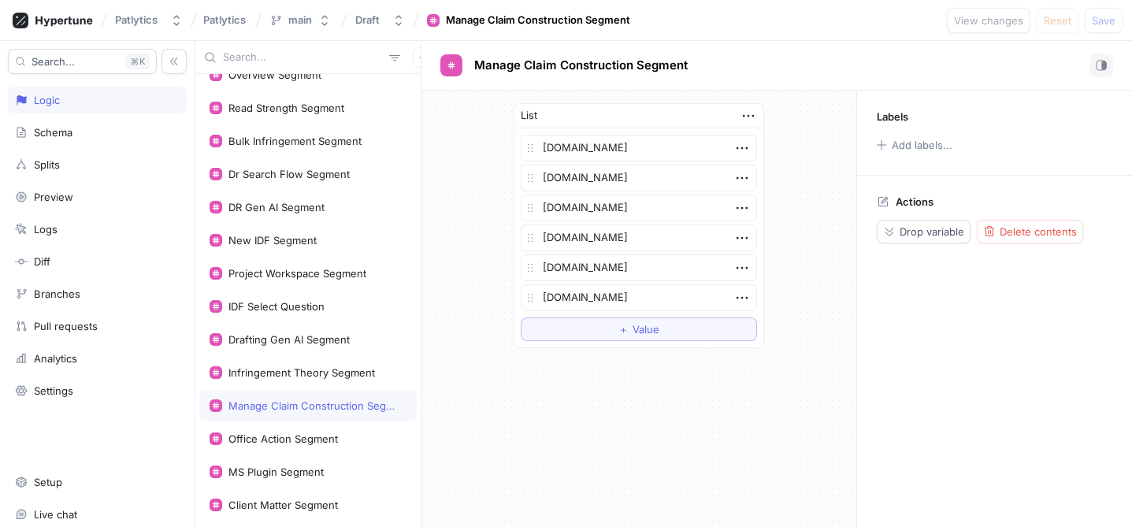
scroll to position [403, 0]
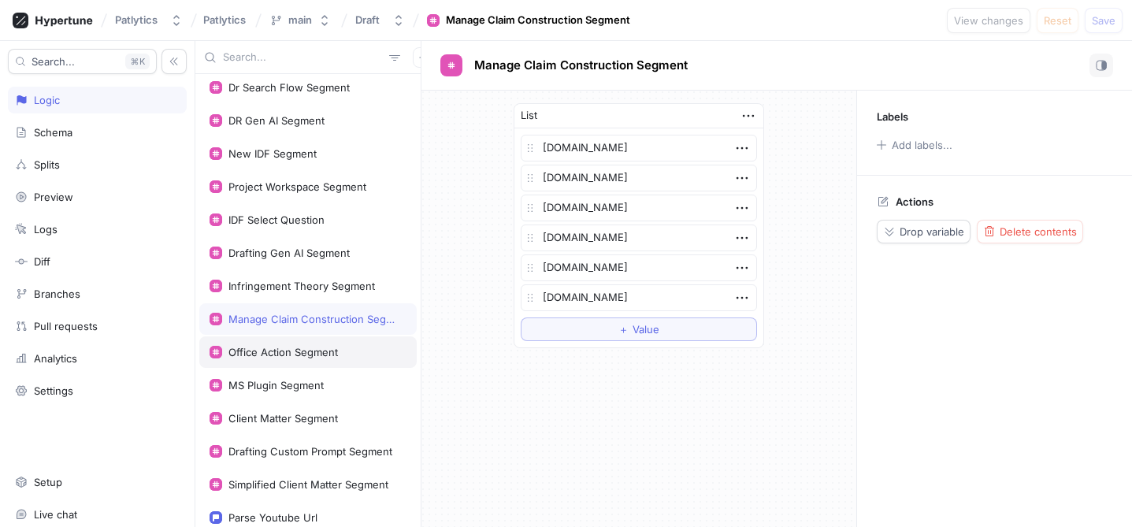
click at [326, 357] on div "Office Action Segment" at bounding box center [283, 352] width 110 height 13
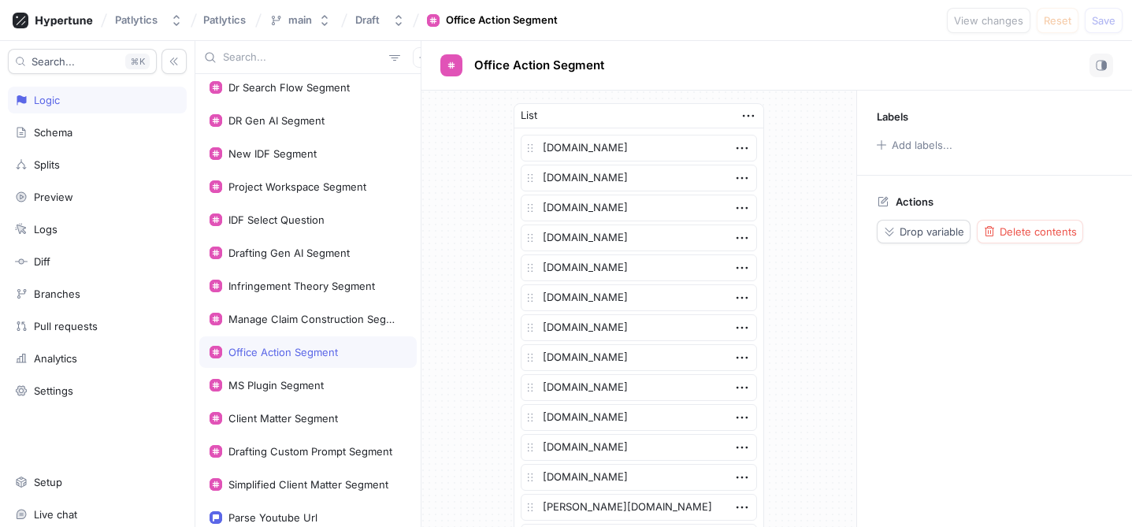
scroll to position [440, 0]
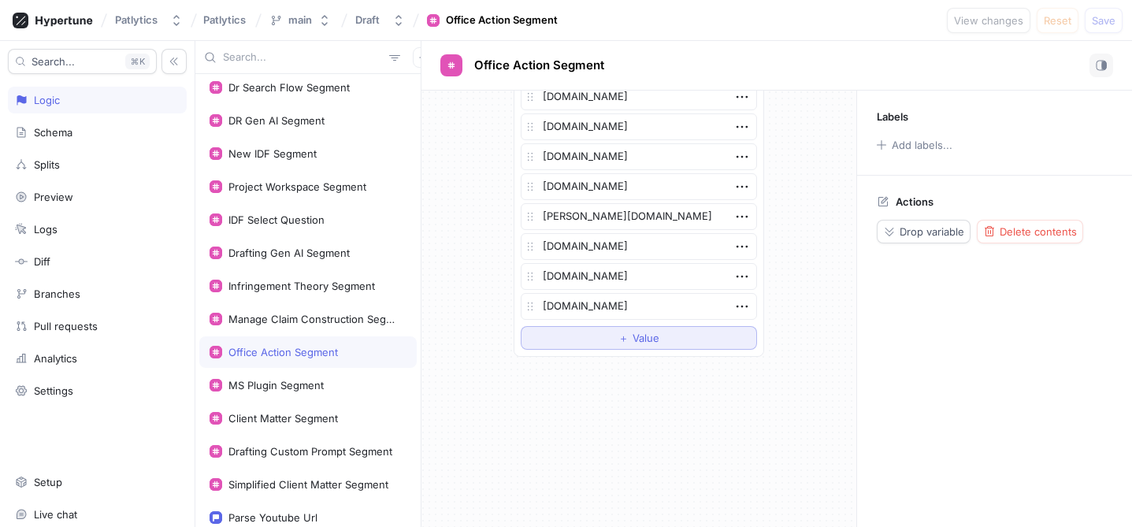
click at [610, 340] on button "＋ Value" at bounding box center [639, 338] width 236 height 24
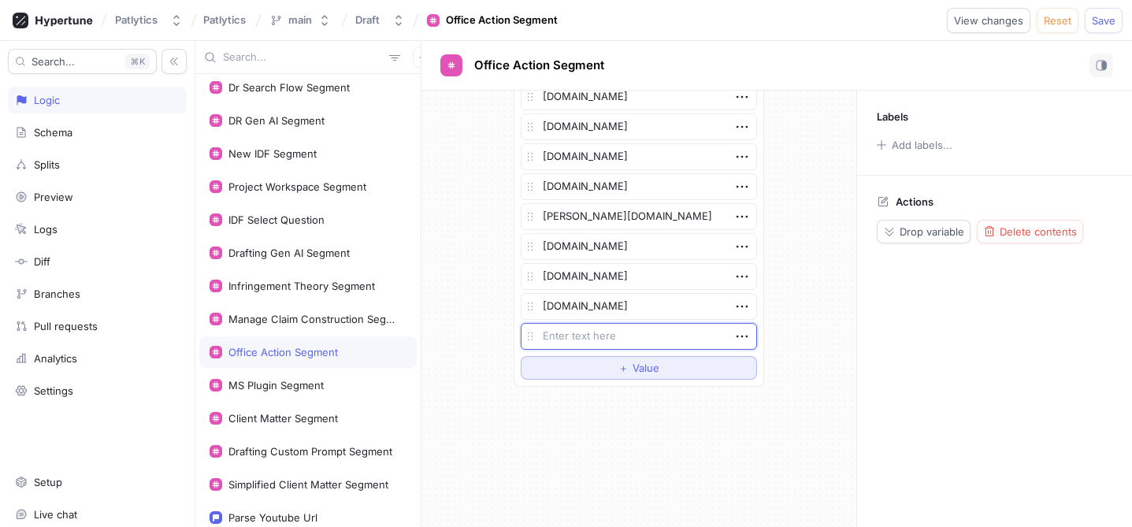
type textarea "x"
type textarea "m"
type textarea "x"
type textarea "mab"
type textarea "x"
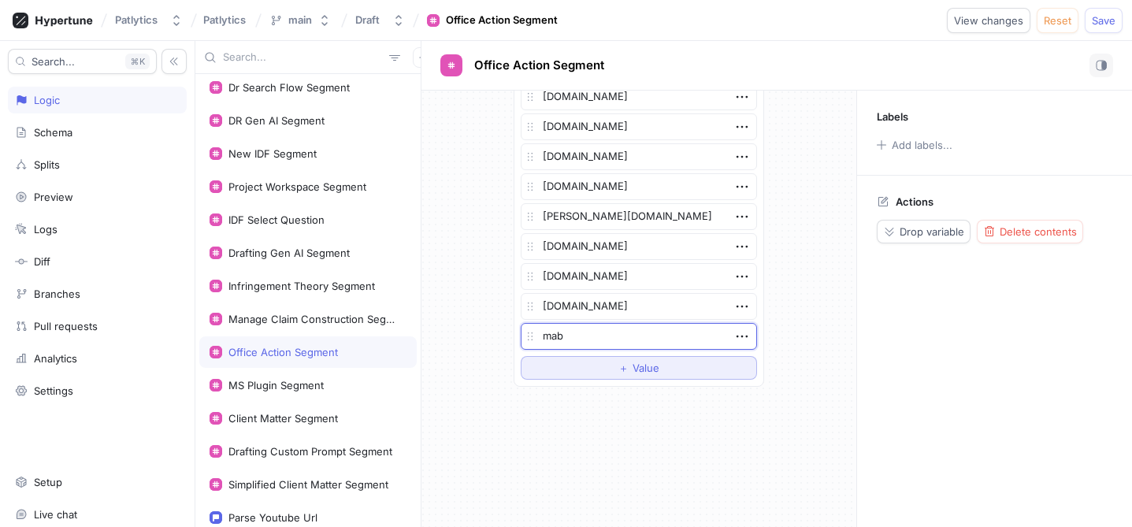
type textarea "mabr"
type textarea "x"
type textarea "mabr."
type textarea "x"
type textarea "mabr.c"
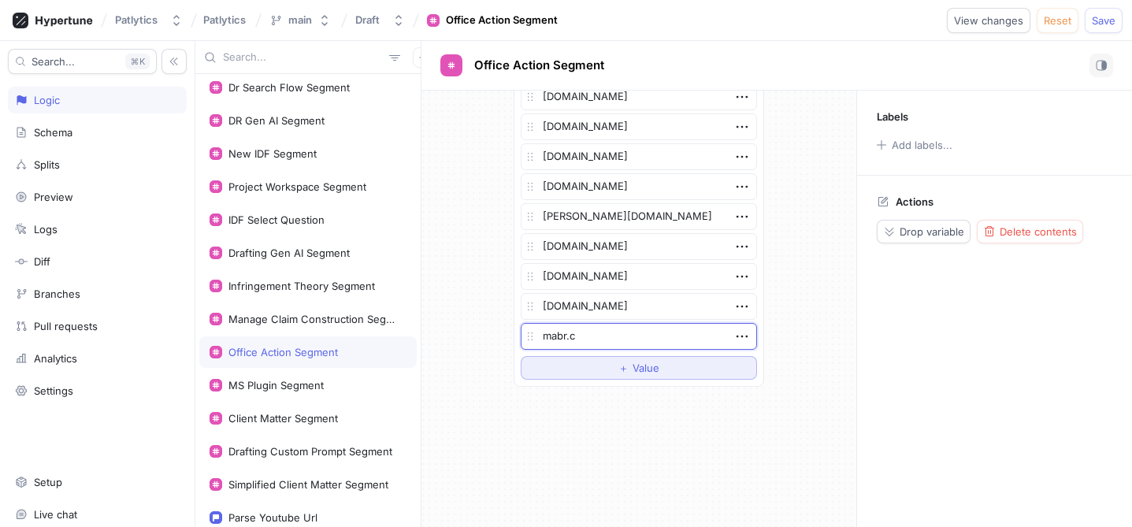
type textarea "x"
type textarea "[DOMAIN_NAME]"
type textarea "x"
type textarea "[DOMAIN_NAME]"
click at [1107, 20] on span "Save" at bounding box center [1104, 20] width 24 height 9
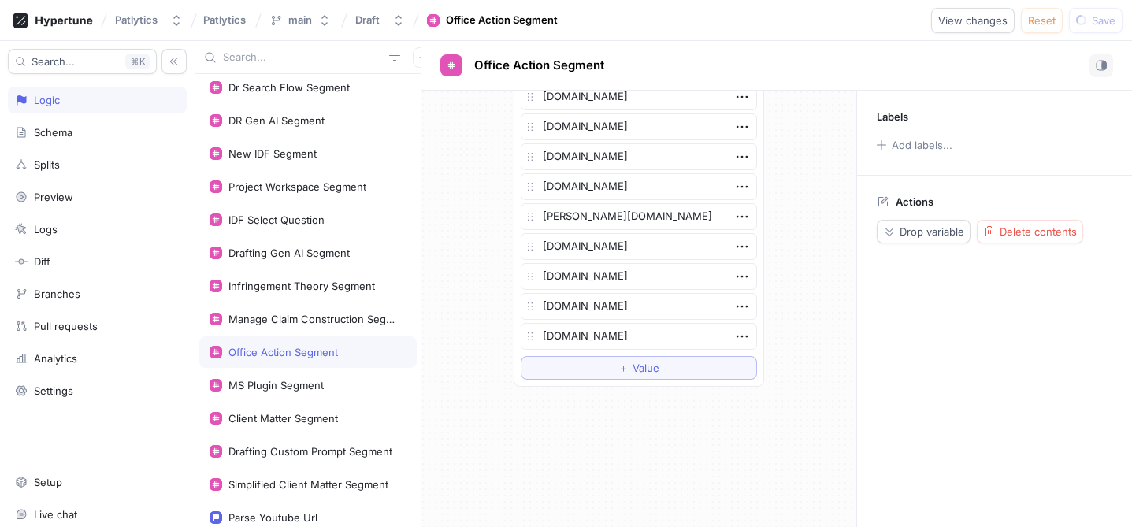
type textarea "x"
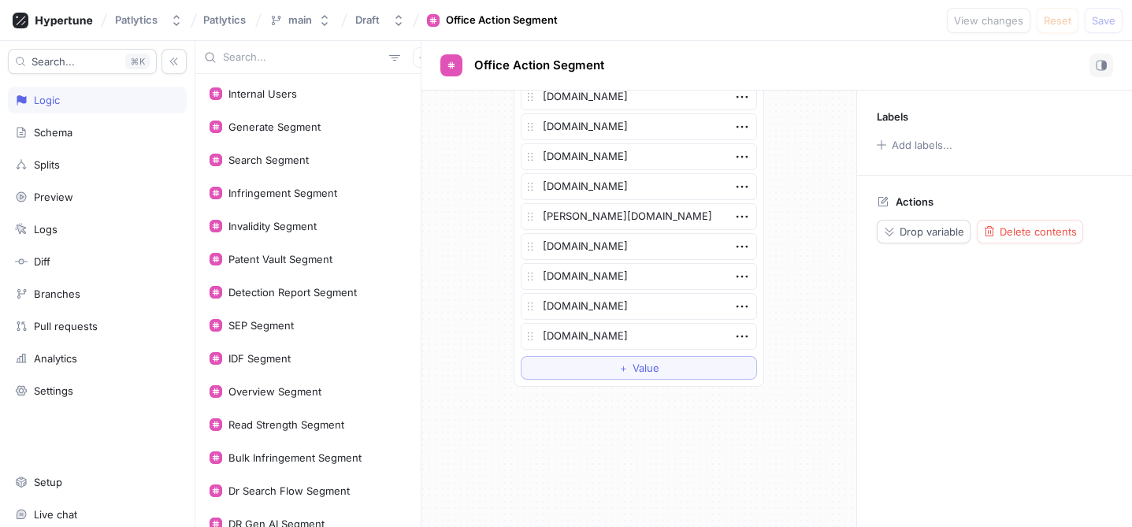
scroll to position [0, 0]
